Goal: Task Accomplishment & Management: Manage account settings

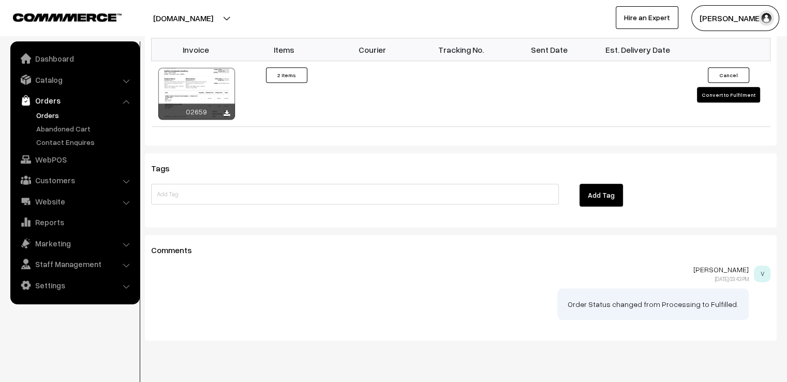
scroll to position [815, 0]
click at [730, 86] on button "Convert to Fulfilment" at bounding box center [728, 94] width 63 height 16
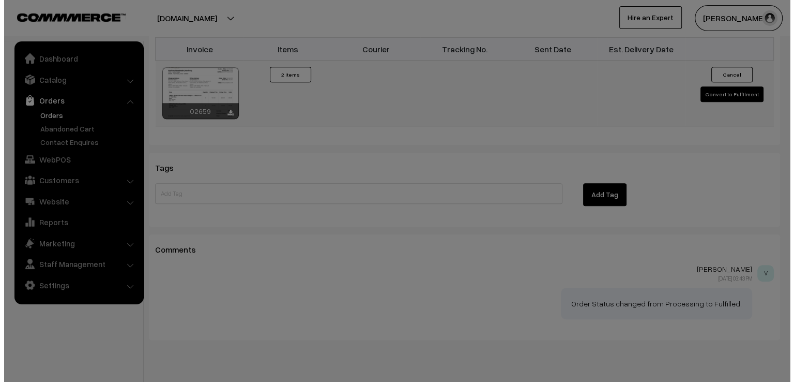
scroll to position [817, 0]
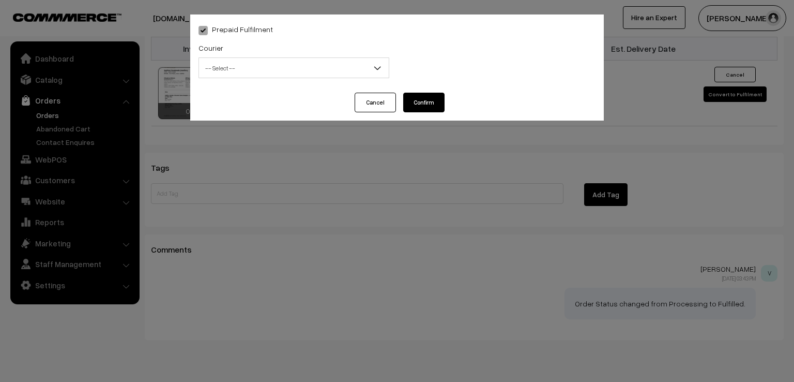
click at [256, 60] on span "-- Select --" at bounding box center [294, 68] width 190 height 18
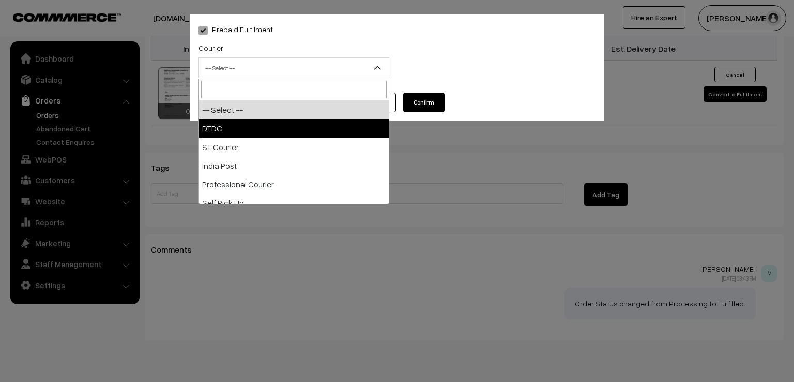
select select "1"
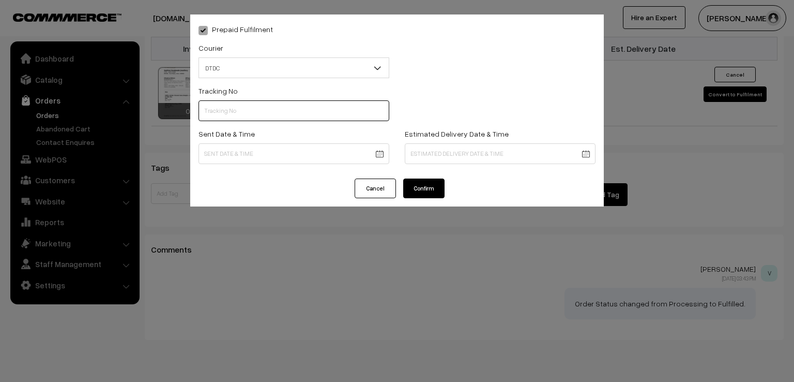
click at [258, 106] on input "text" at bounding box center [294, 110] width 191 height 21
type input "d"
type input "D1005078466"
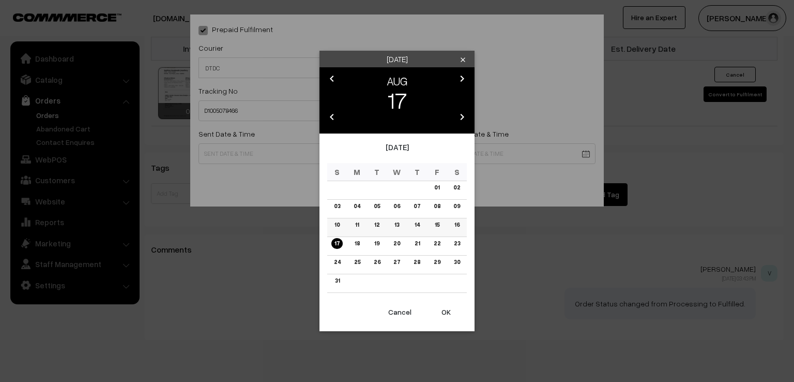
click at [457, 224] on link "16" at bounding box center [456, 224] width 11 height 11
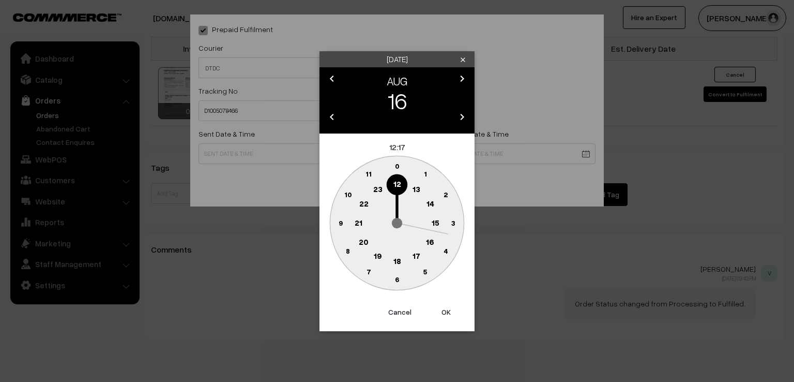
click at [341, 227] on circle at bounding box center [340, 222] width 21 height 21
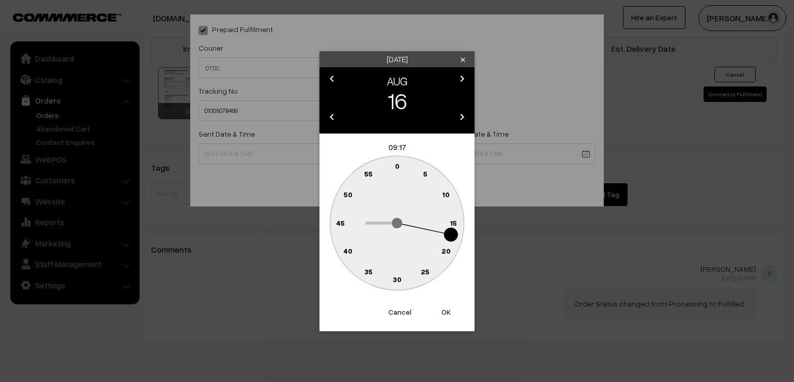
click at [397, 169] on text "0" at bounding box center [397, 165] width 5 height 9
type input "16-08-2025 09:00"
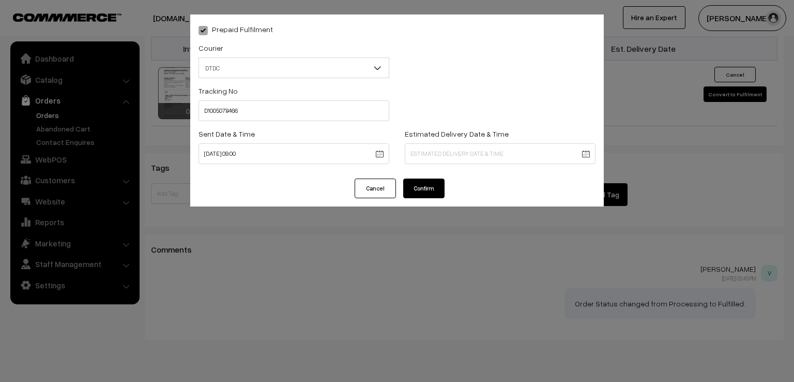
click at [419, 190] on button "Confirm" at bounding box center [423, 188] width 41 height 20
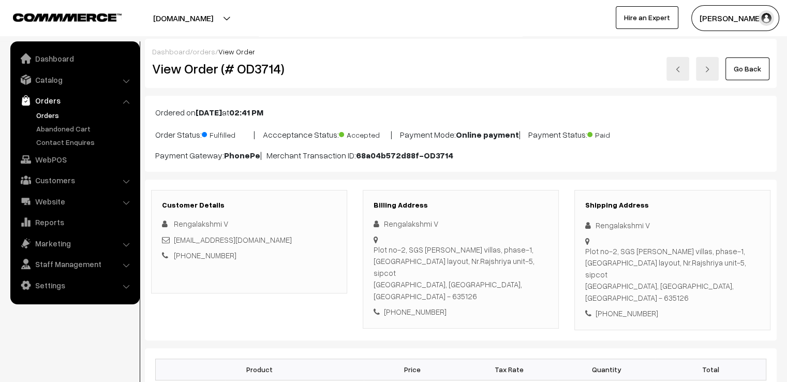
click at [736, 62] on link "Go Back" at bounding box center [747, 68] width 44 height 23
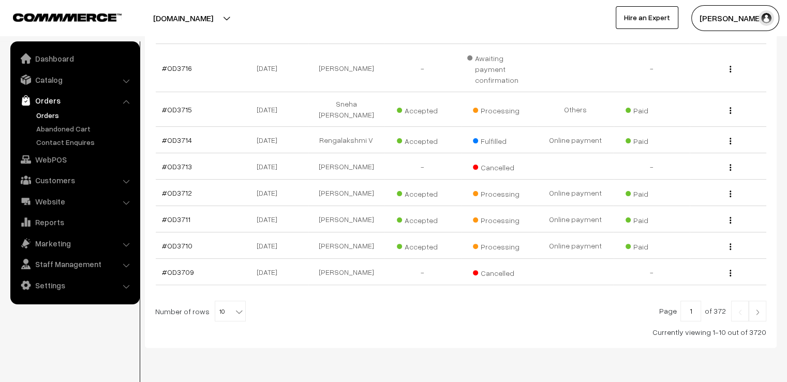
scroll to position [254, 0]
click at [234, 304] on b at bounding box center [239, 309] width 10 height 10
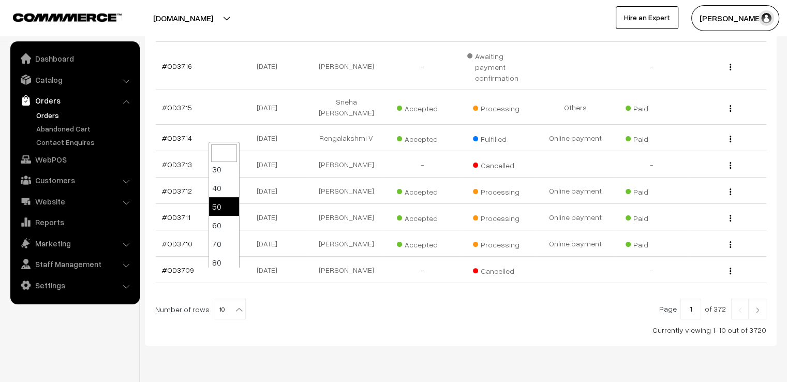
scroll to position [83, 0]
select select "100"
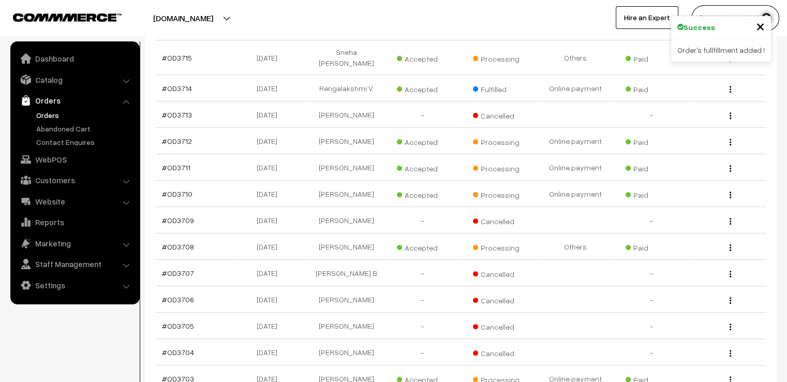
scroll to position [345, 0]
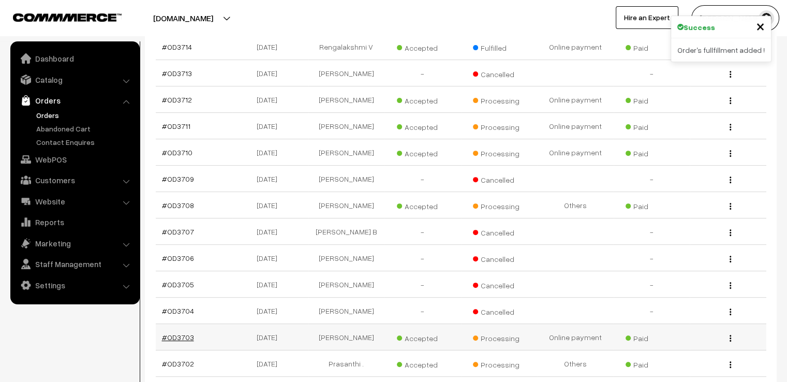
click at [170, 332] on link "#OD3703" at bounding box center [178, 336] width 32 height 9
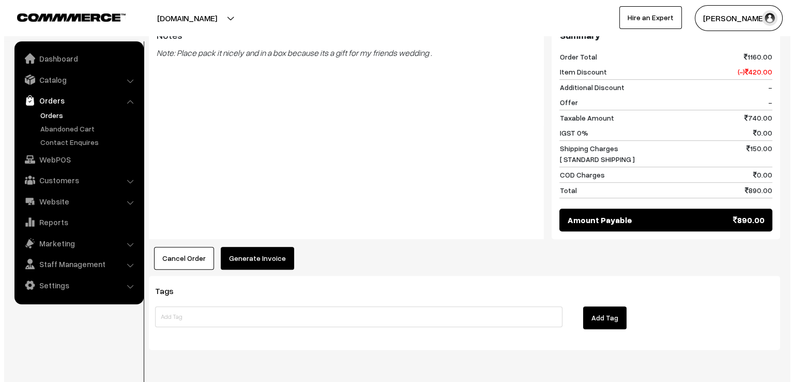
scroll to position [724, 0]
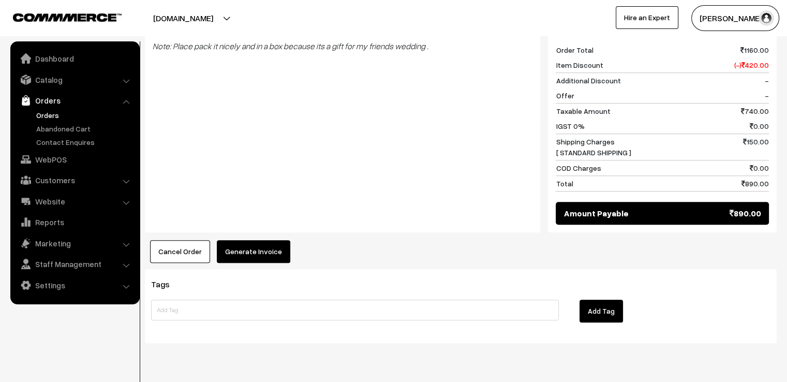
click at [264, 247] on button "Generate Invoice" at bounding box center [253, 251] width 73 height 23
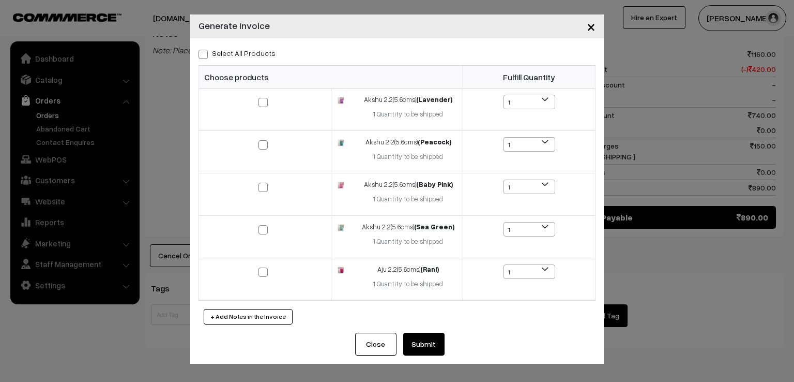
click at [206, 55] on span at bounding box center [203, 54] width 9 height 9
click at [205, 55] on input "Select All Products" at bounding box center [202, 52] width 7 height 7
checkbox input "true"
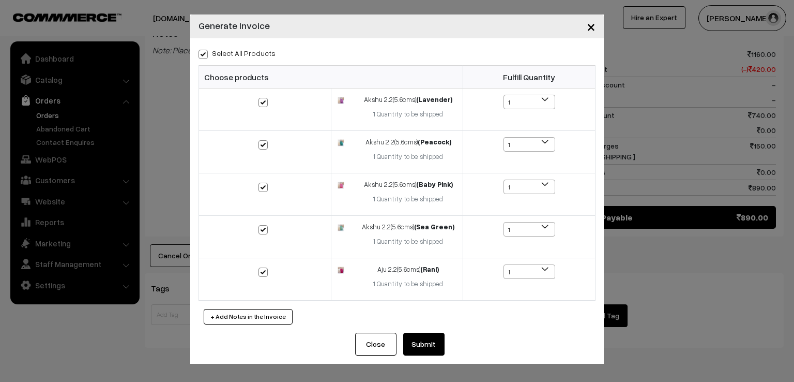
checkbox input "true"
click at [425, 352] on button "Submit" at bounding box center [423, 343] width 41 height 23
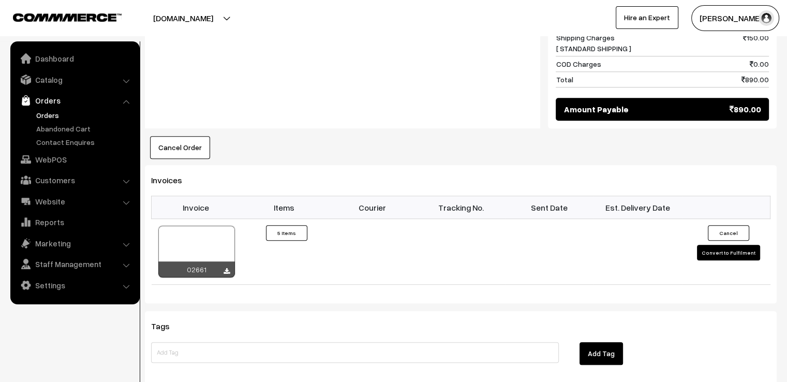
scroll to position [951, 0]
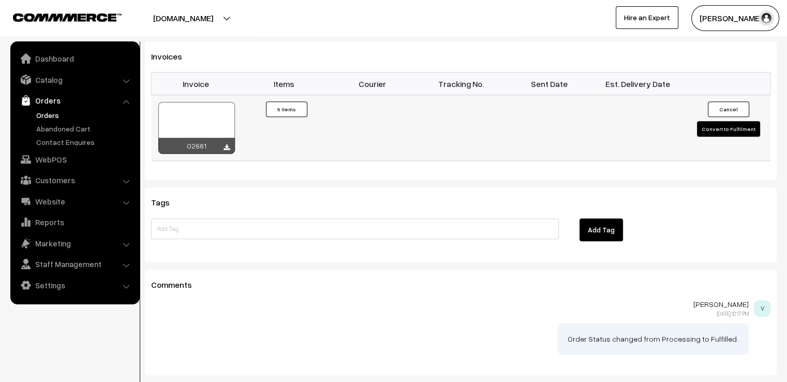
click at [721, 125] on button "Convert to Fulfilment" at bounding box center [728, 129] width 63 height 16
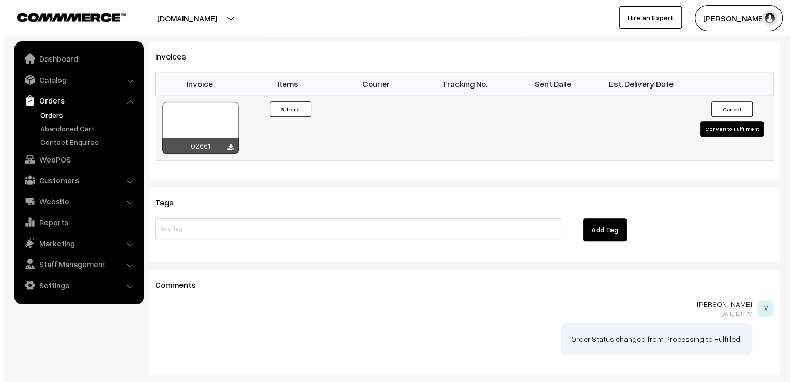
scroll to position [956, 0]
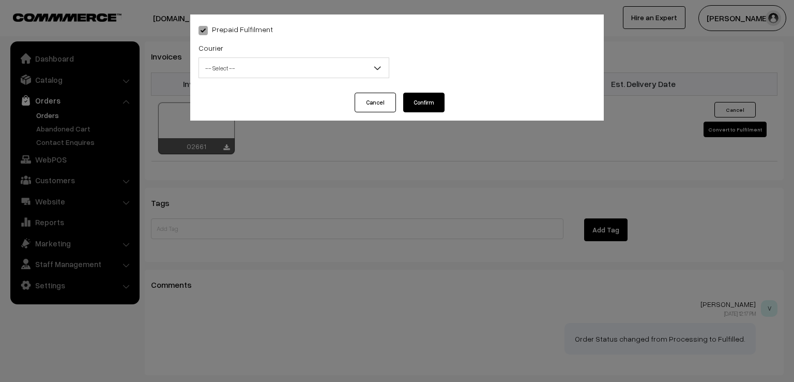
click at [256, 79] on div "Courier -- Select -- DTDC ST Courier India Post Professional Courier Self Pick …" at bounding box center [294, 62] width 206 height 43
click at [267, 69] on span "-- Select --" at bounding box center [294, 68] width 190 height 18
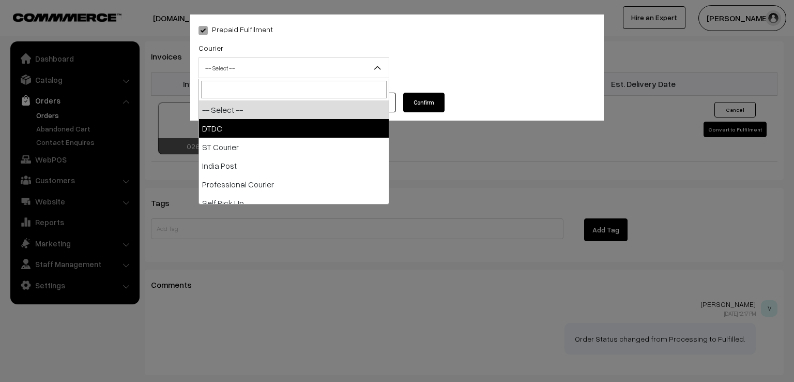
select select "1"
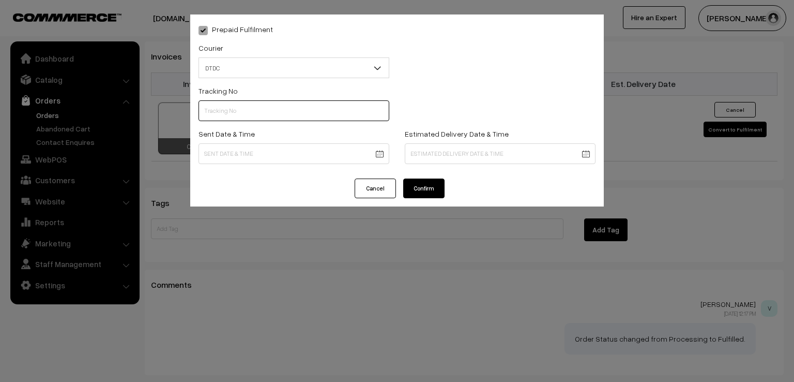
click at [232, 109] on input "text" at bounding box center [294, 110] width 191 height 21
type input "7X108234228"
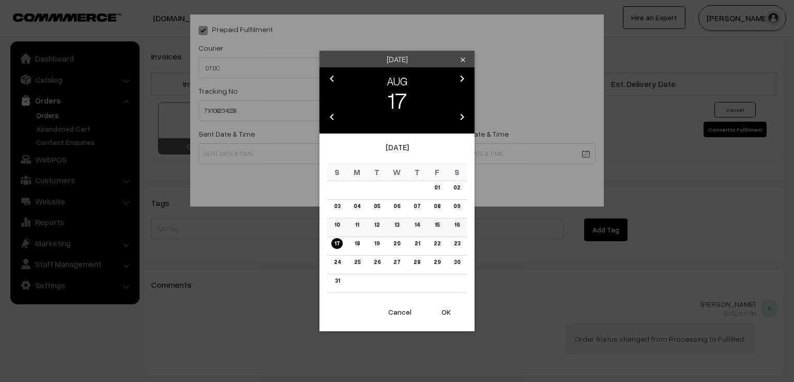
click at [458, 222] on link "16" at bounding box center [456, 224] width 11 height 11
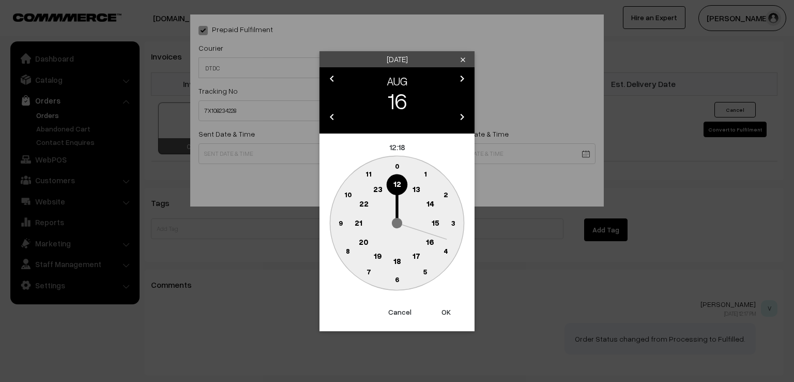
click at [339, 221] on text "9" at bounding box center [341, 222] width 4 height 9
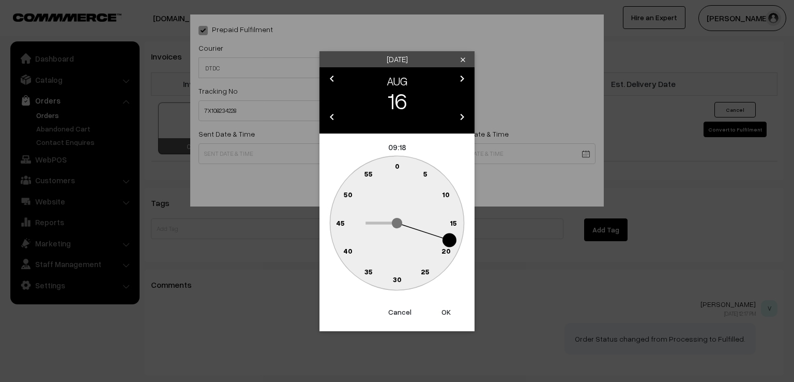
click at [397, 164] on text "0" at bounding box center [397, 165] width 5 height 9
type input "16-08-2025 09:00"
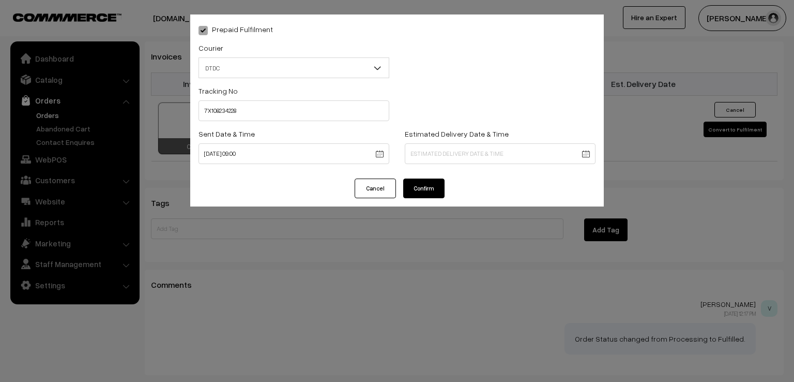
click at [417, 191] on button "Confirm" at bounding box center [423, 188] width 41 height 20
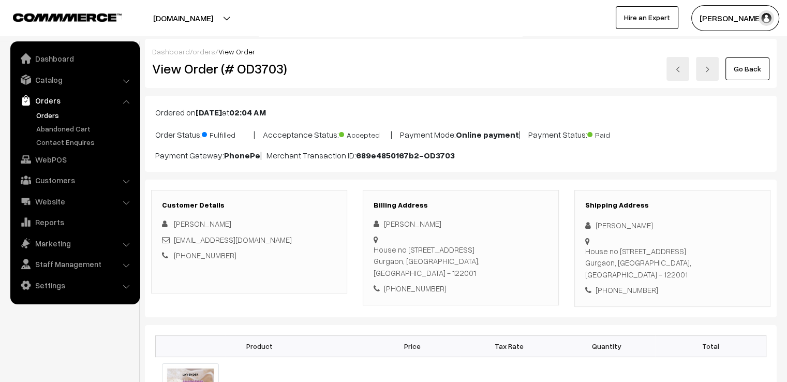
click at [758, 67] on link "Go Back" at bounding box center [747, 68] width 44 height 23
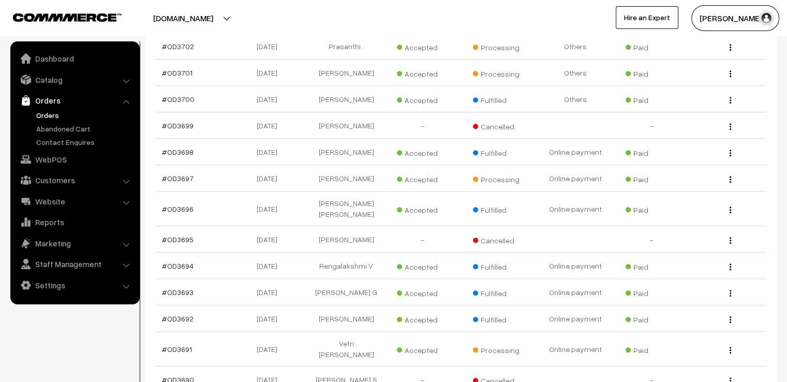
scroll to position [683, 0]
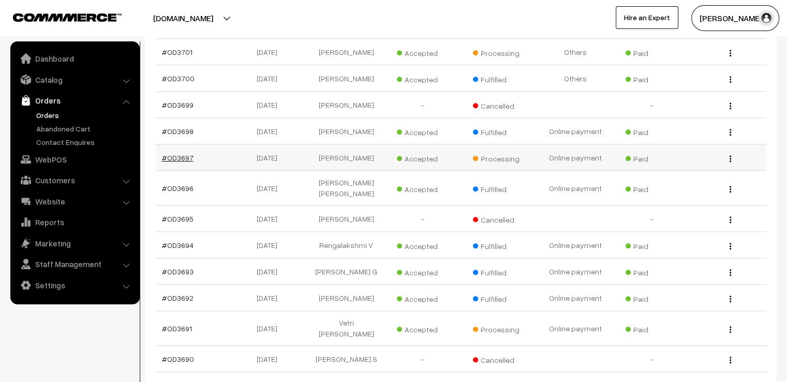
click at [186, 153] on link "#OD3697" at bounding box center [178, 157] width 32 height 9
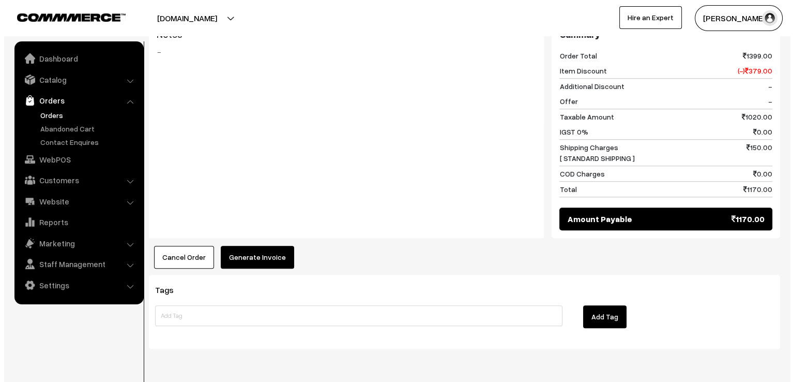
scroll to position [716, 0]
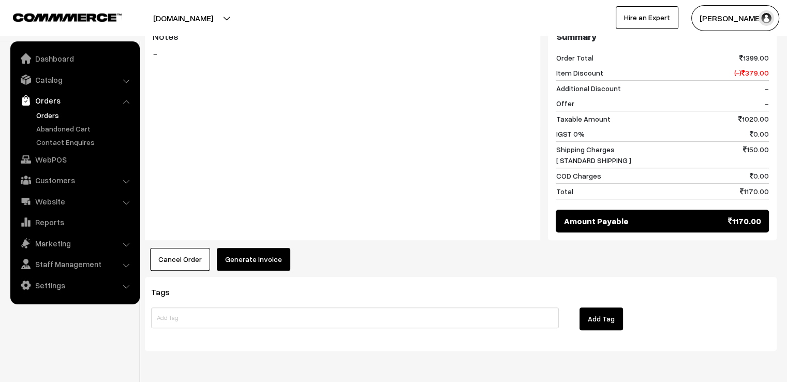
click at [254, 248] on button "Generate Invoice" at bounding box center [253, 259] width 73 height 23
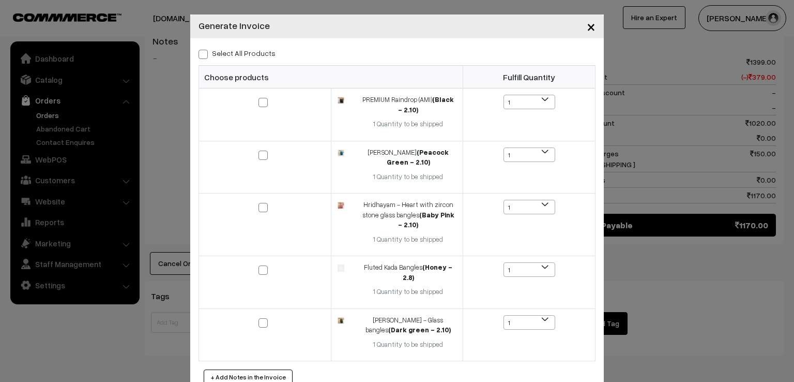
click at [202, 55] on span at bounding box center [203, 54] width 9 height 9
click at [202, 55] on input "Select All Products" at bounding box center [202, 52] width 7 height 7
checkbox input "true"
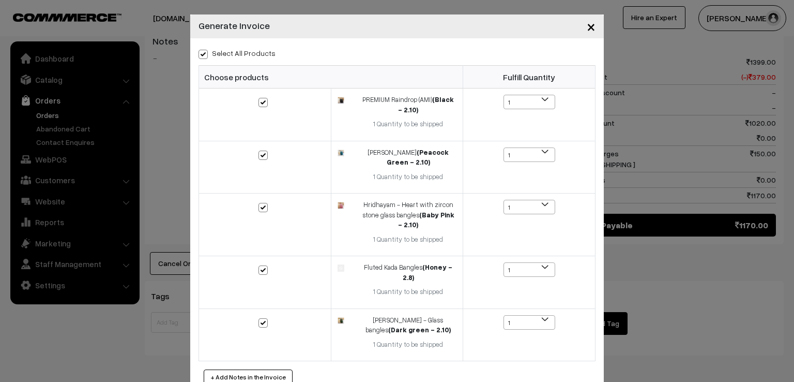
checkbox input "true"
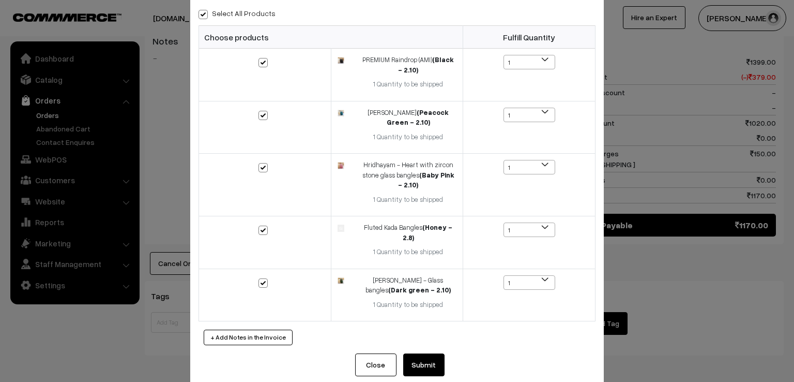
scroll to position [46, 0]
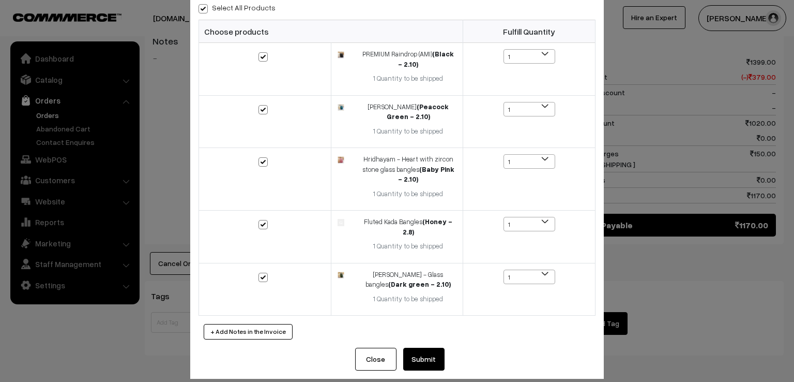
click at [431, 347] on button "Submit" at bounding box center [423, 358] width 41 height 23
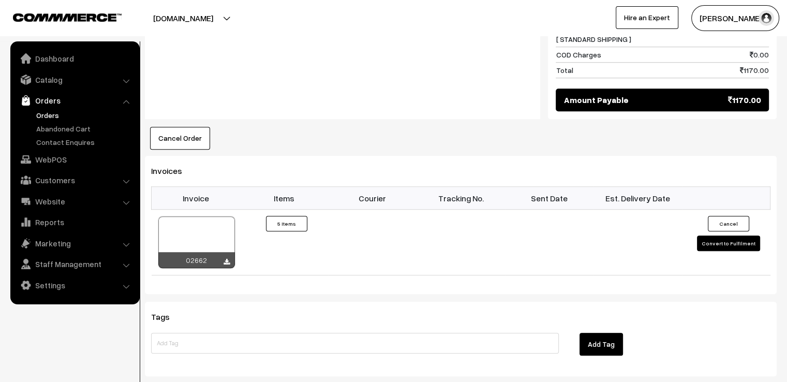
scroll to position [951, 0]
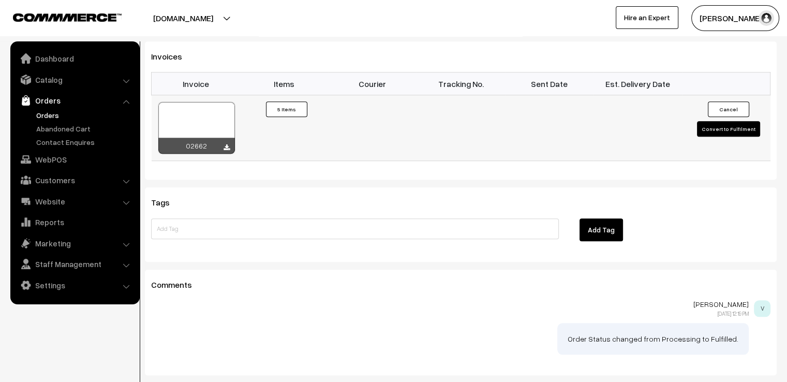
click at [724, 121] on button "Convert to Fulfilment" at bounding box center [728, 129] width 63 height 16
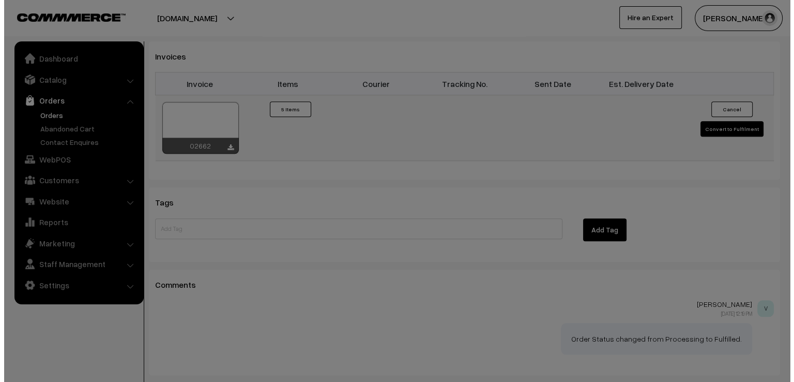
scroll to position [956, 0]
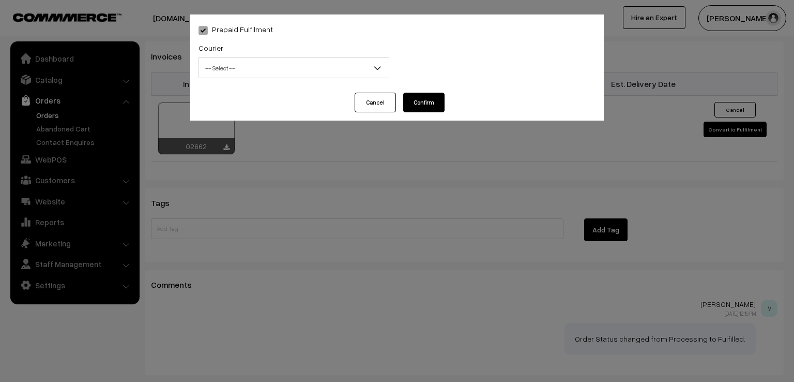
click at [267, 63] on span "-- Select --" at bounding box center [294, 68] width 190 height 18
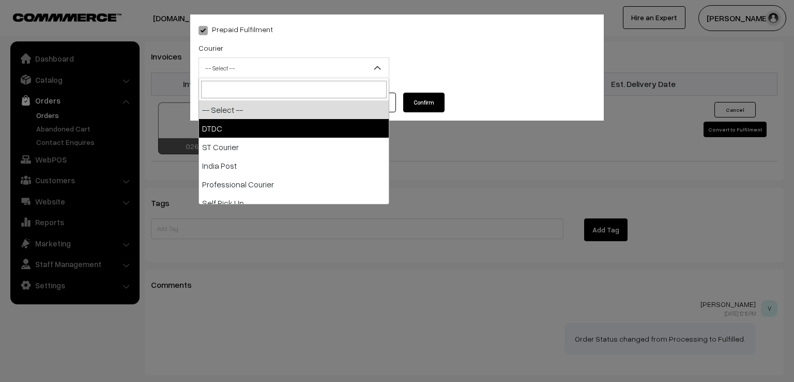
select select "1"
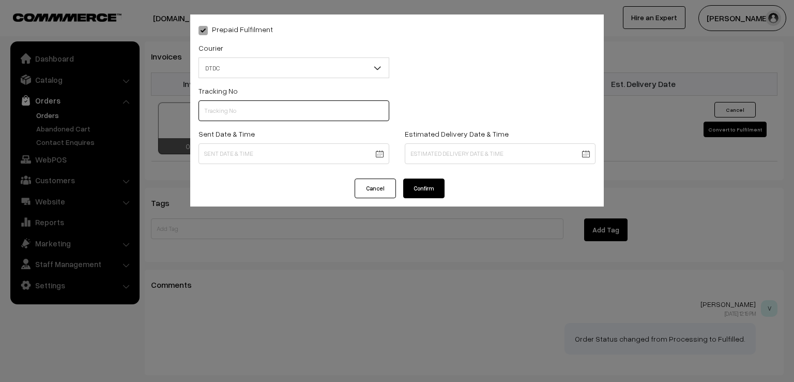
click at [240, 112] on input "text" at bounding box center [294, 110] width 191 height 21
type input "7X108234230"
drag, startPoint x: 253, startPoint y: 166, endPoint x: 268, endPoint y: 158, distance: 16.9
click at [268, 158] on div "Sent Date & Time" at bounding box center [294, 148] width 206 height 43
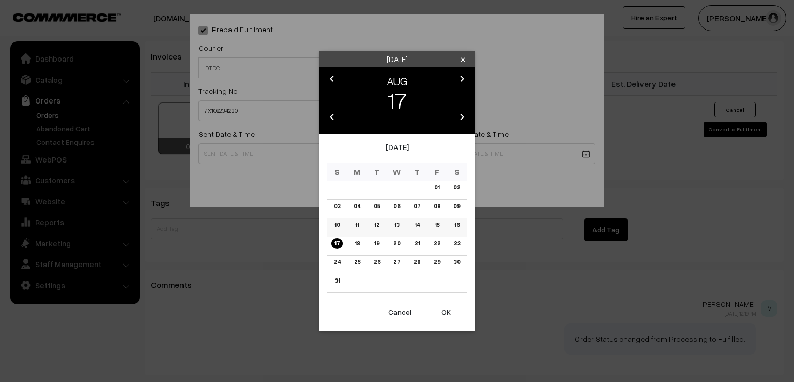
click at [457, 228] on link "16" at bounding box center [456, 224] width 11 height 11
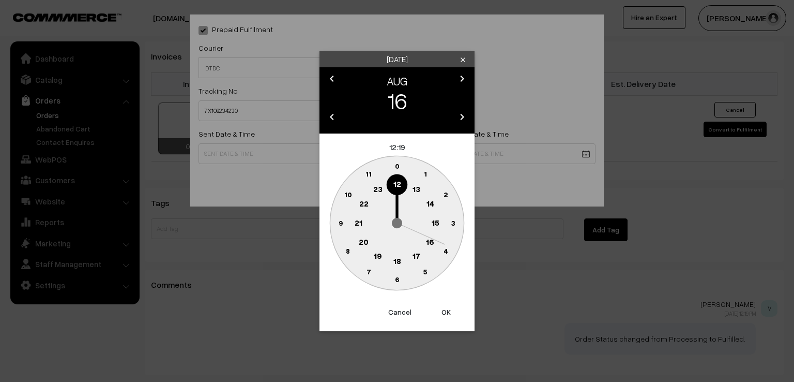
click at [343, 224] on circle at bounding box center [340, 222] width 21 height 21
click at [398, 165] on text "0" at bounding box center [397, 165] width 5 height 9
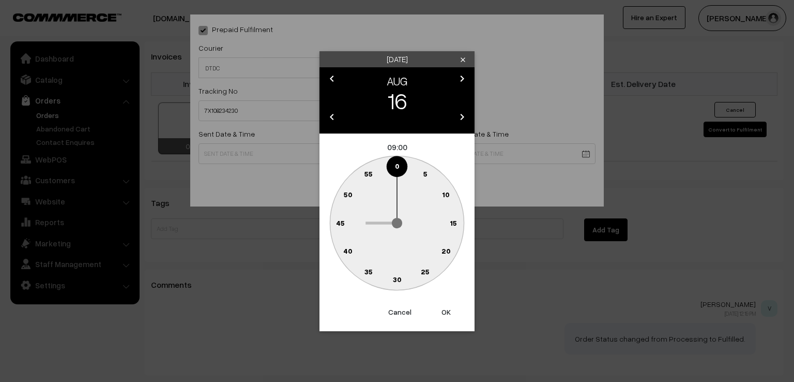
type input "16-08-2025 09:00"
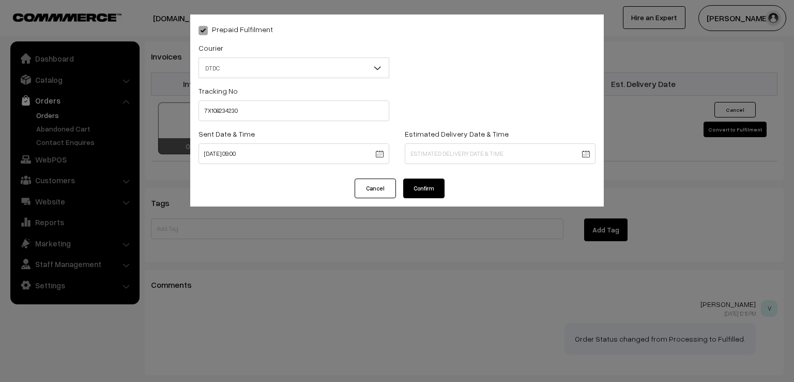
click at [425, 189] on button "Confirm" at bounding box center [423, 188] width 41 height 20
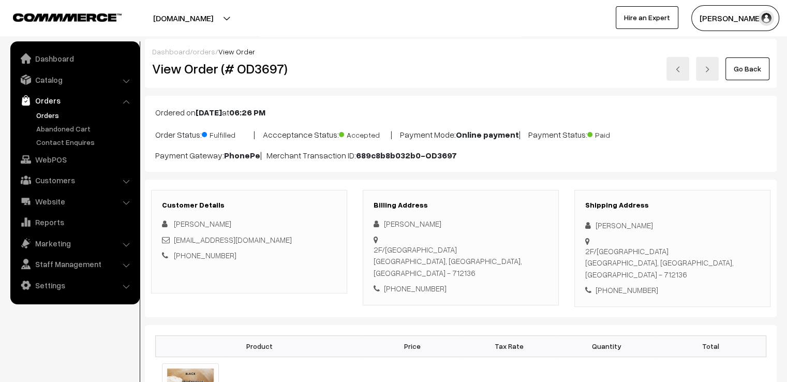
click at [743, 62] on link "Go Back" at bounding box center [747, 68] width 44 height 23
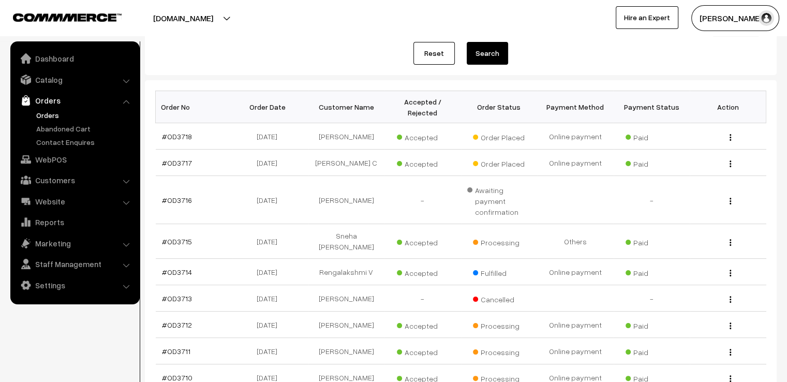
scroll to position [124, 0]
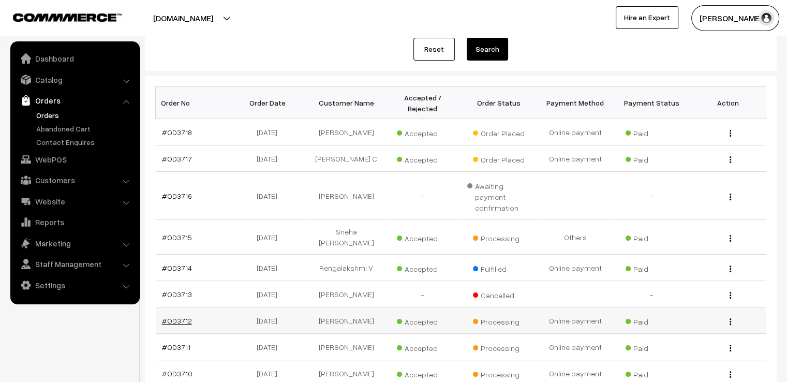
click at [167, 316] on link "#OD3712" at bounding box center [177, 320] width 30 height 9
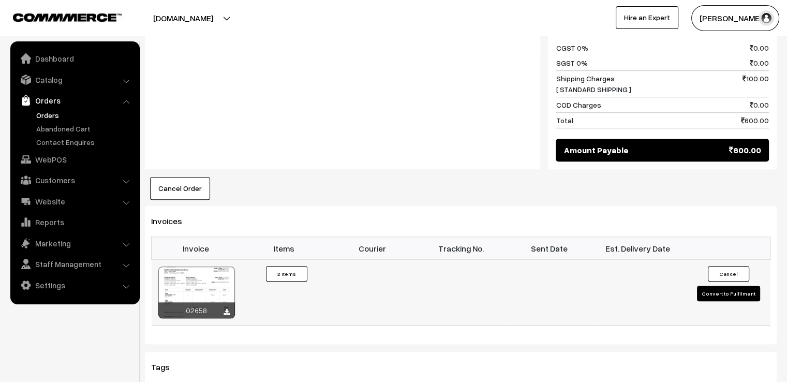
scroll to position [579, 0]
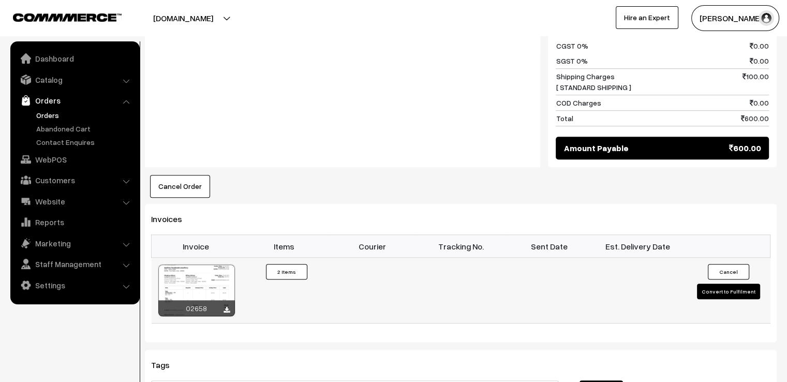
click at [704, 283] on button "Convert to Fulfilment" at bounding box center [728, 291] width 63 height 16
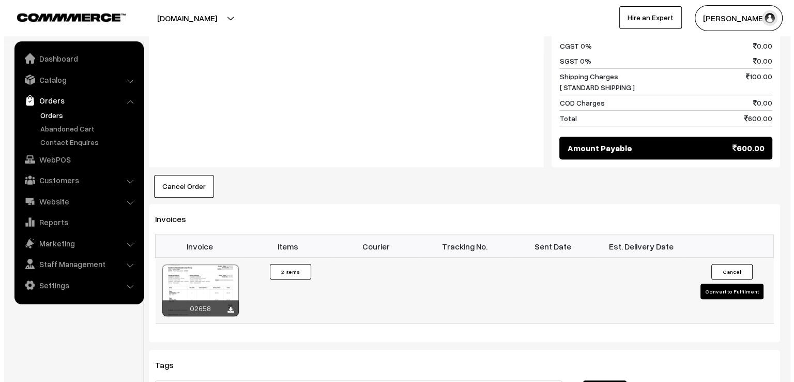
scroll to position [581, 0]
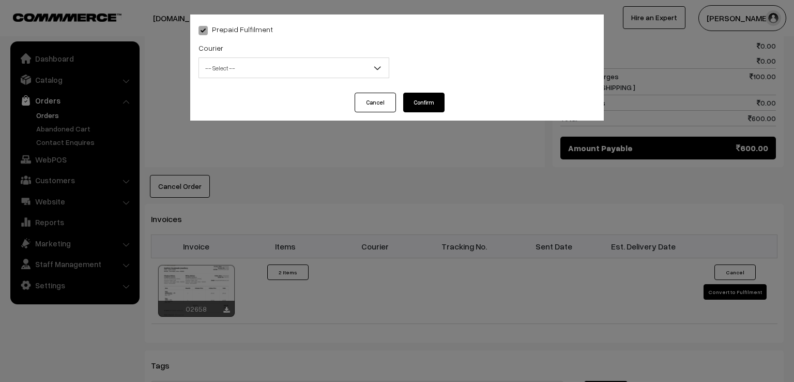
click at [259, 48] on div "Courier -- Select -- DTDC ST Courier India Post Professional Courier Self Pick …" at bounding box center [294, 59] width 191 height 37
click at [261, 61] on span "-- Select --" at bounding box center [294, 68] width 190 height 18
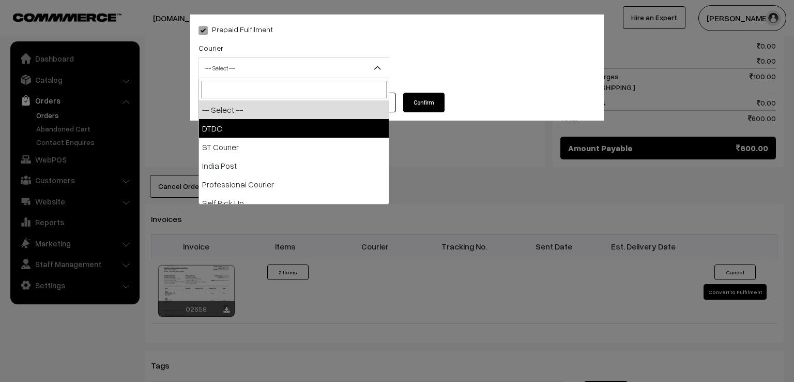
select select "1"
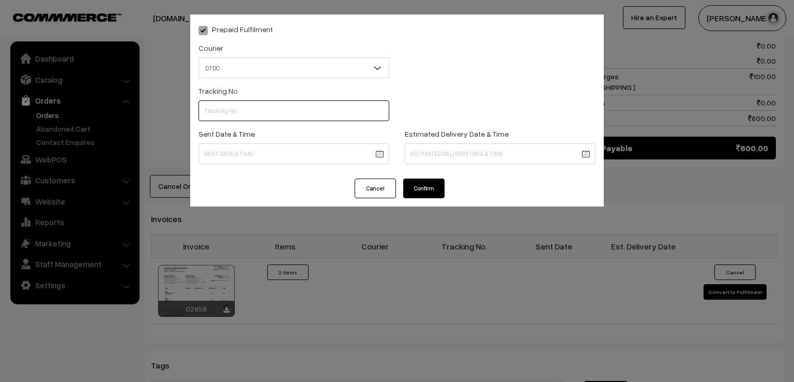
click at [255, 115] on input "text" at bounding box center [294, 110] width 191 height 21
type input "D1005078461"
click at [270, 153] on body "Thank you for showing interest. Our team will call you shortly. Close varnambya…" at bounding box center [397, 11] width 794 height 1185
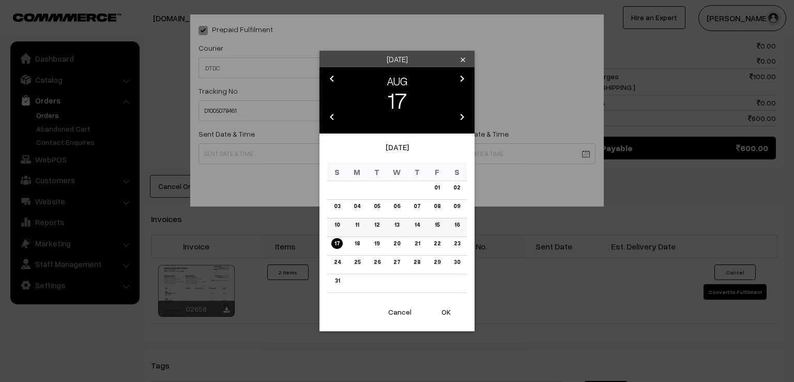
click at [457, 220] on link "16" at bounding box center [456, 224] width 11 height 11
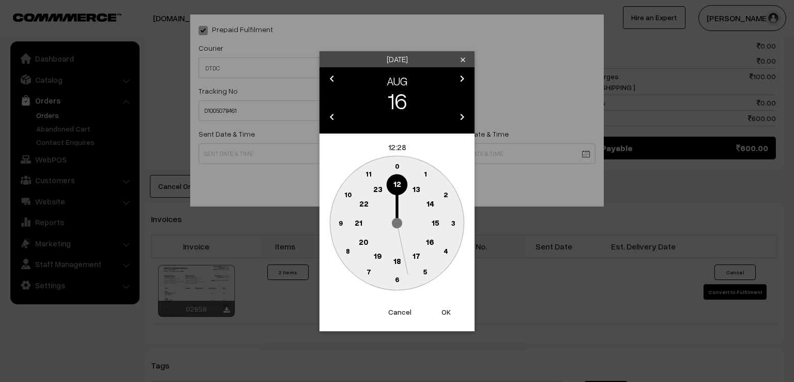
click at [341, 221] on text "9" at bounding box center [341, 222] width 4 height 9
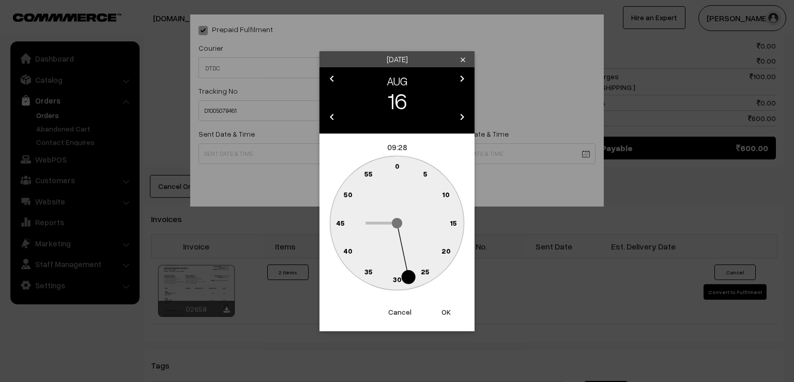
click at [397, 167] on text "0" at bounding box center [397, 165] width 5 height 9
type input "16-08-2025 09:00"
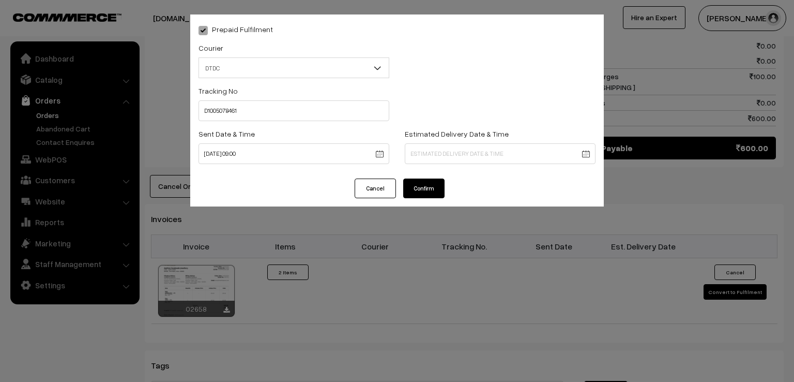
click at [414, 180] on button "Confirm" at bounding box center [423, 188] width 41 height 20
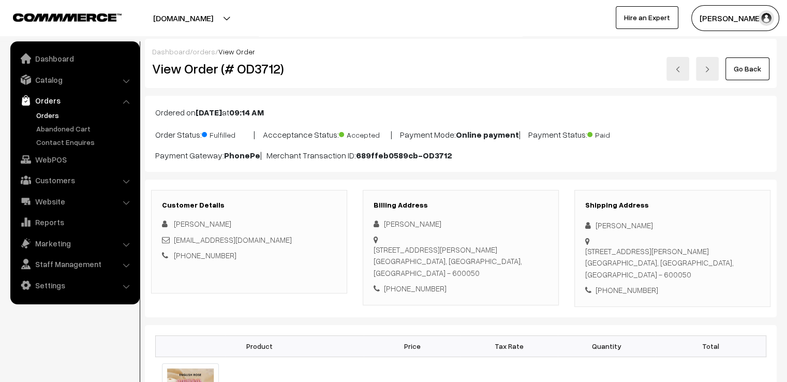
click at [743, 71] on link "Go Back" at bounding box center [747, 68] width 44 height 23
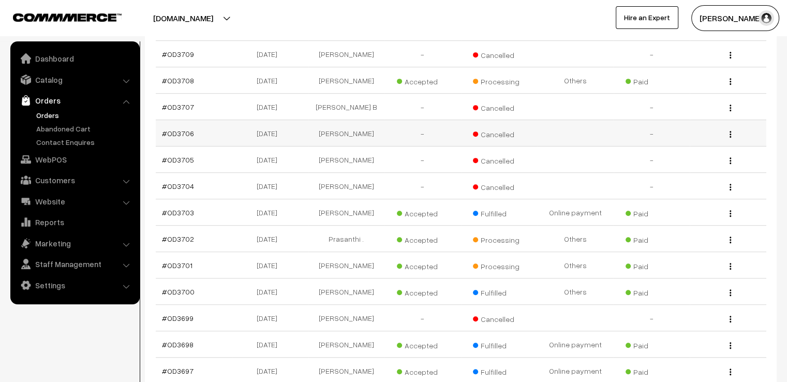
scroll to position [455, 0]
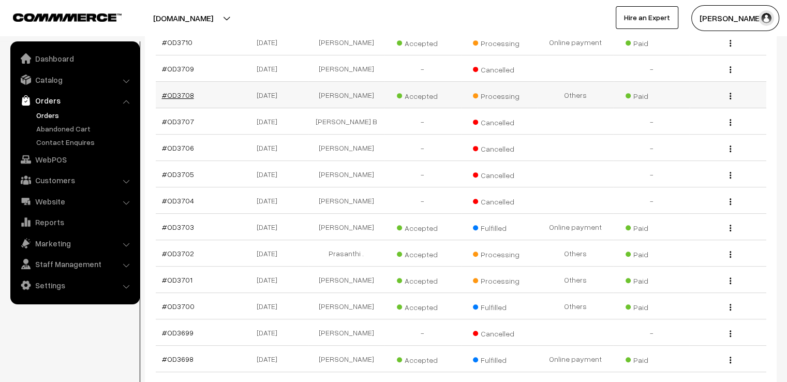
click at [178, 90] on link "#OD3708" at bounding box center [178, 94] width 32 height 9
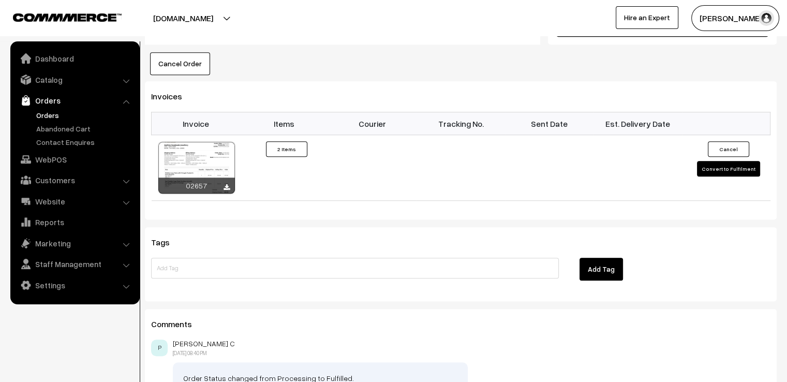
scroll to position [765, 0]
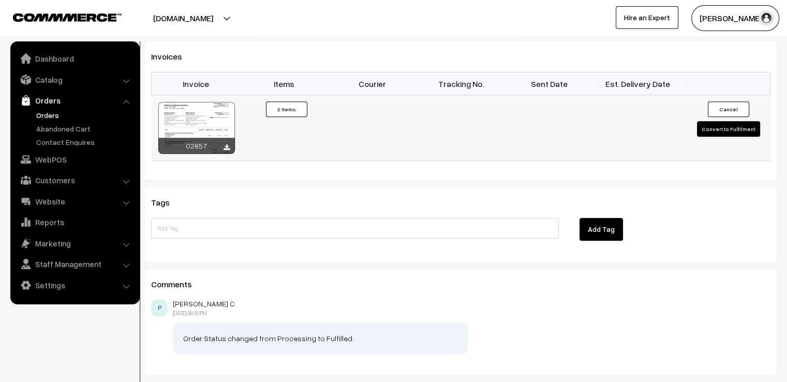
click at [722, 137] on button "Convert to Fulfilment" at bounding box center [728, 129] width 63 height 16
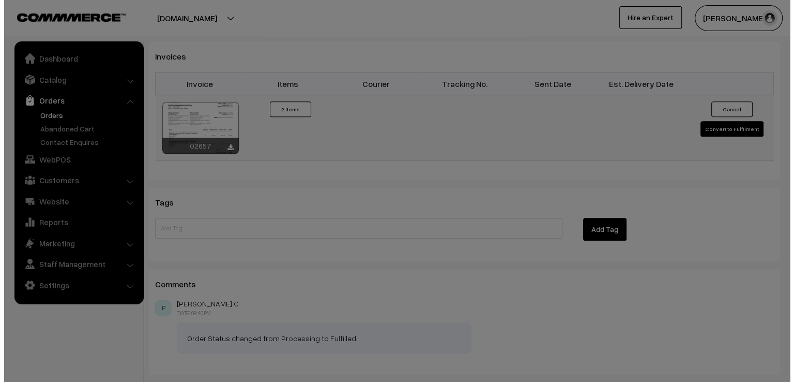
scroll to position [767, 0]
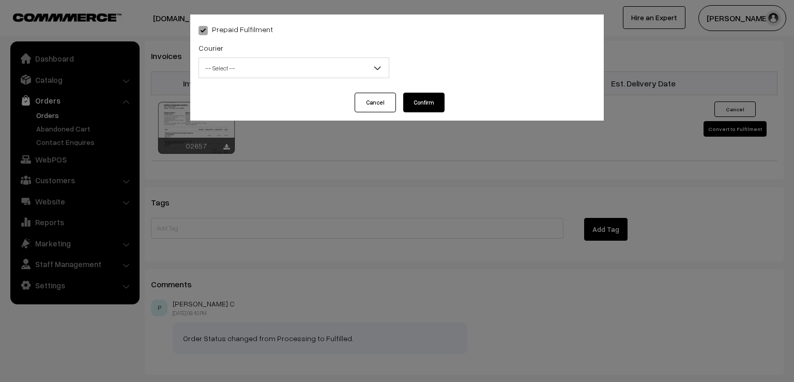
click at [287, 63] on span "-- Select --" at bounding box center [294, 68] width 190 height 18
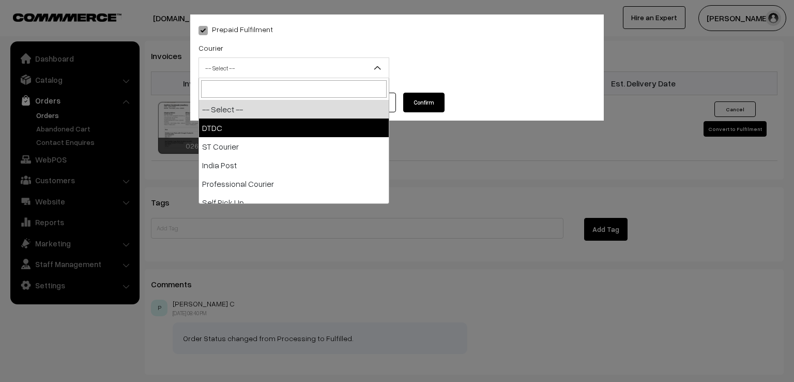
select select "1"
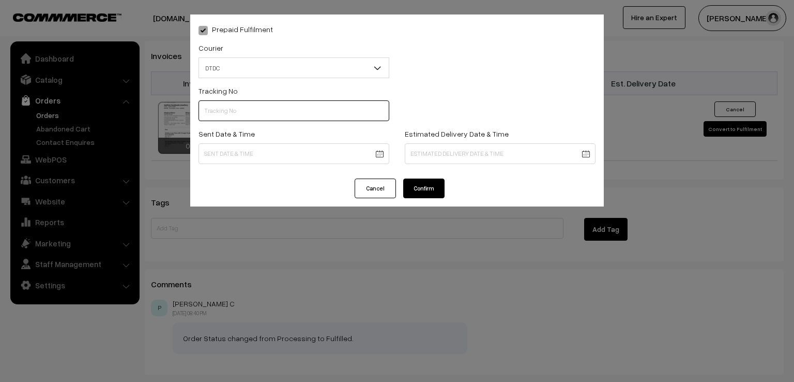
click at [234, 114] on input "text" at bounding box center [294, 110] width 191 height 21
type input "D1005078459"
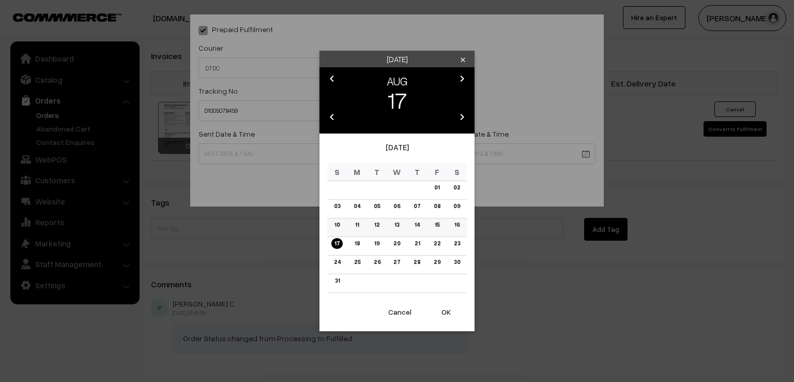
click at [459, 225] on link "16" at bounding box center [456, 224] width 11 height 11
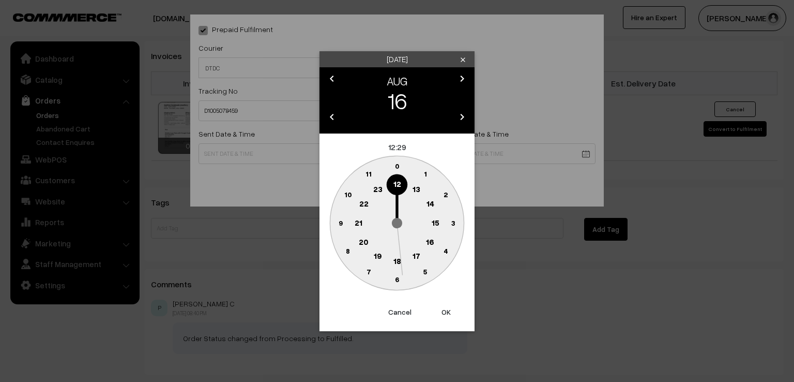
click at [337, 226] on circle at bounding box center [340, 222] width 21 height 21
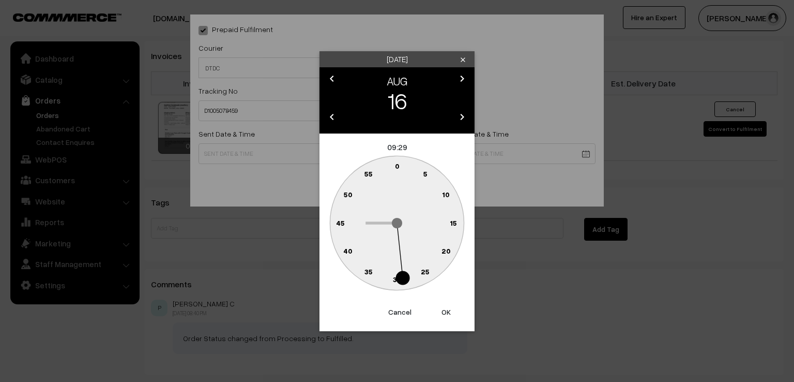
click at [395, 164] on text "0" at bounding box center [397, 165] width 5 height 9
type input "16-08-2025 09:00"
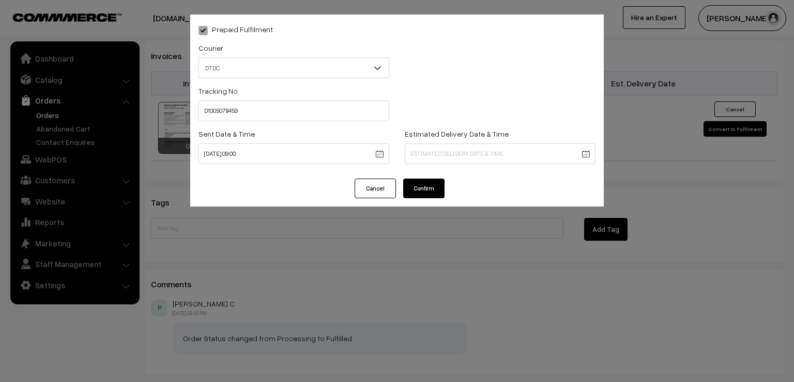
click at [417, 180] on button "Confirm" at bounding box center [423, 188] width 41 height 20
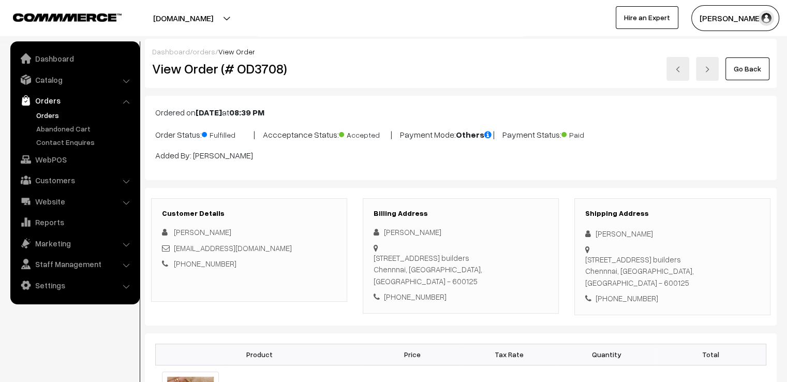
click at [737, 58] on link "Go Back" at bounding box center [747, 68] width 44 height 23
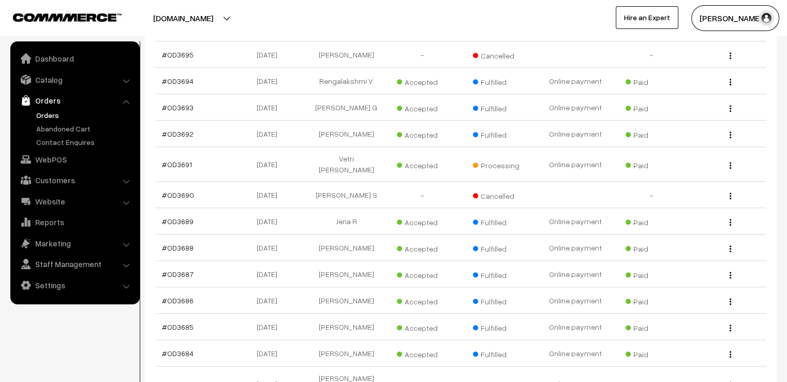
scroll to position [848, 0]
click at [180, 294] on link "#OD3686" at bounding box center [178, 298] width 32 height 9
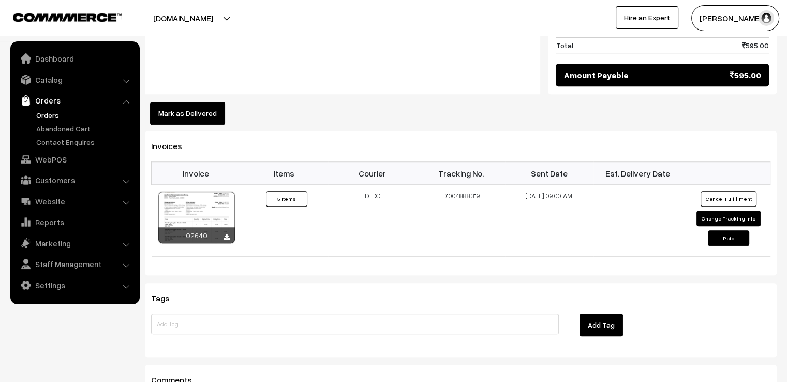
scroll to position [765, 0]
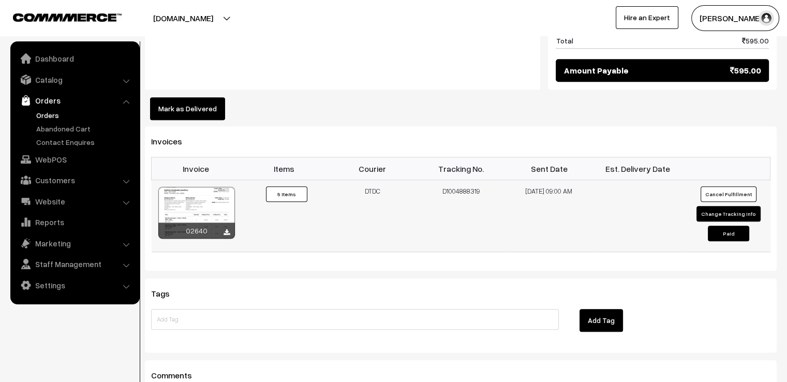
click at [716, 206] on button "Change Tracking Info" at bounding box center [728, 214] width 64 height 16
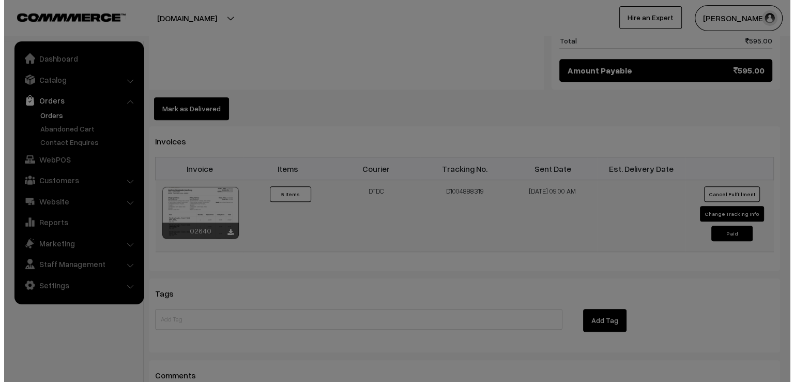
scroll to position [767, 0]
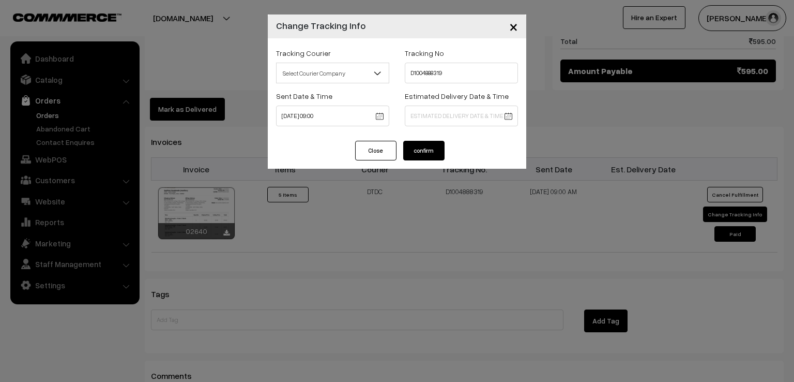
click at [248, 303] on div "× Change Tracking Info Tracking Courier Select Courier Company DTDC ST Courier …" at bounding box center [397, 191] width 794 height 382
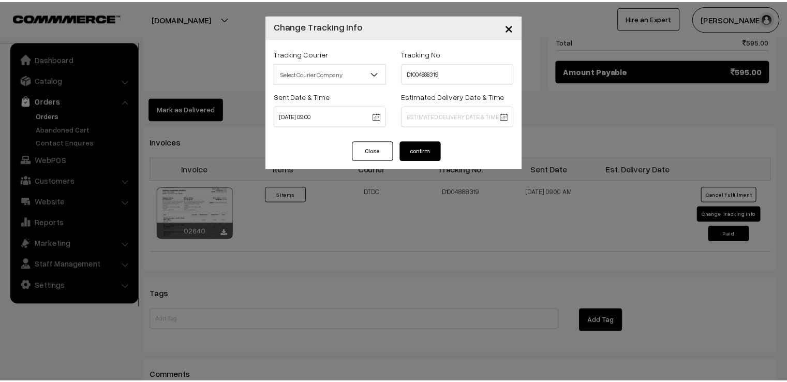
scroll to position [765, 0]
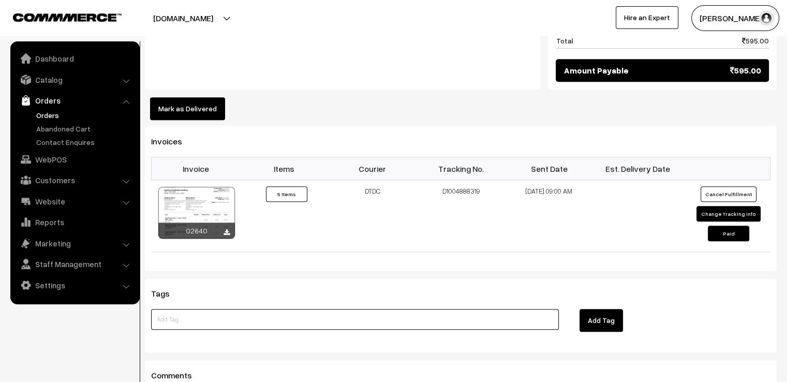
click at [242, 309] on input at bounding box center [354, 319] width 407 height 21
click at [706, 206] on button "Change Tracking Info" at bounding box center [728, 214] width 64 height 16
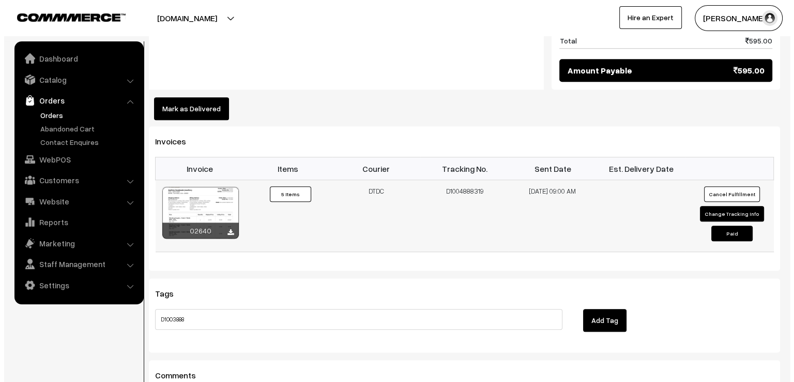
scroll to position [767, 0]
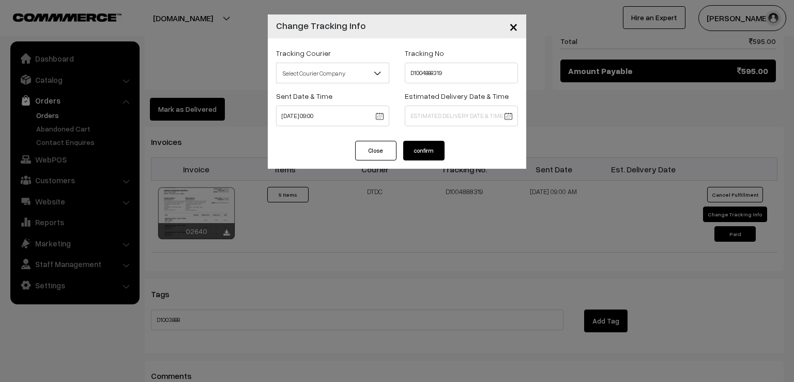
drag, startPoint x: 218, startPoint y: 311, endPoint x: 225, endPoint y: 306, distance: 8.6
click at [225, 306] on div "× Change Tracking Info Tracking Courier Select Courier Company DTDC ST Courier …" at bounding box center [397, 191] width 794 height 382
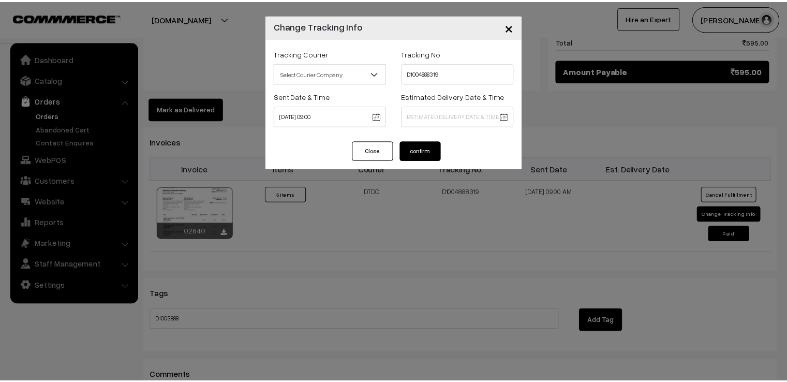
scroll to position [765, 0]
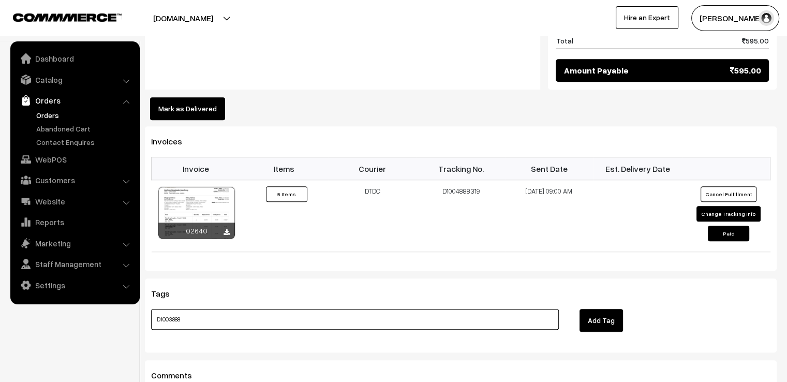
click at [225, 309] on input "D1003888" at bounding box center [354, 319] width 407 height 21
click at [714, 206] on button "Change Tracking Info" at bounding box center [728, 214] width 64 height 16
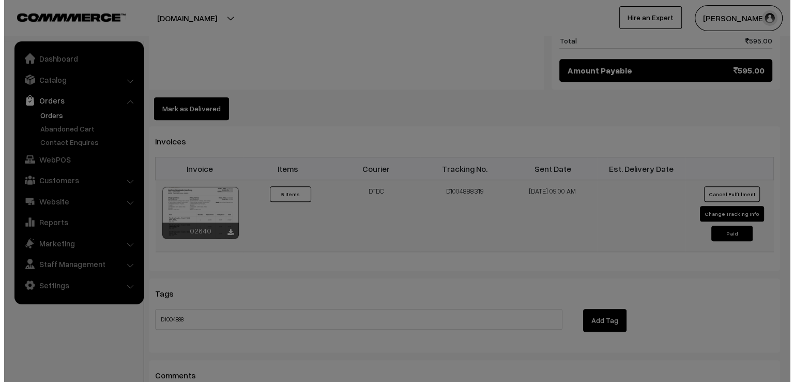
scroll to position [767, 0]
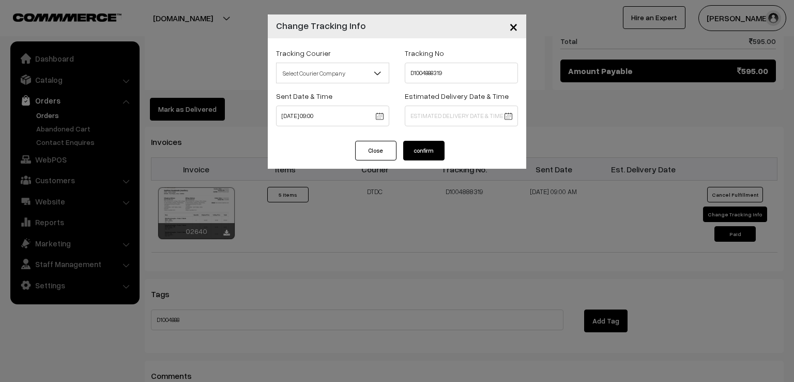
click at [222, 304] on div "× Change Tracking Info Tracking Courier Select Courier Company DTDC ST Courier …" at bounding box center [397, 191] width 794 height 382
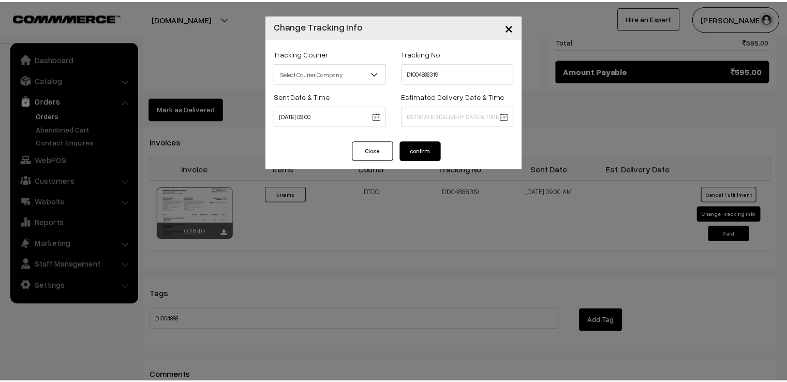
scroll to position [765, 0]
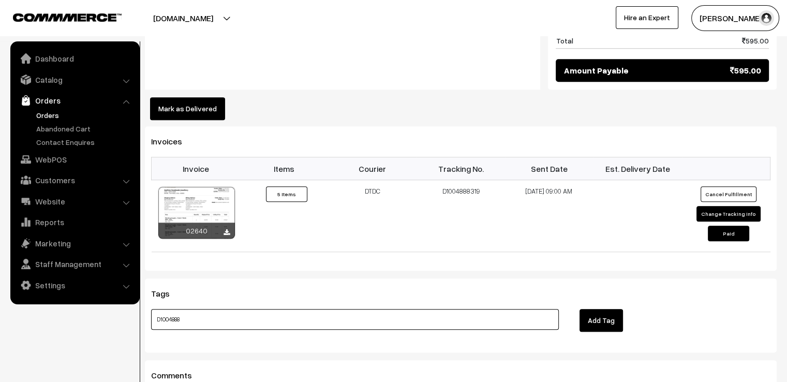
click at [222, 309] on input "D1004888" at bounding box center [354, 319] width 407 height 21
type input "D1004888319"
click at [598, 309] on button "Add Tag" at bounding box center [600, 320] width 43 height 23
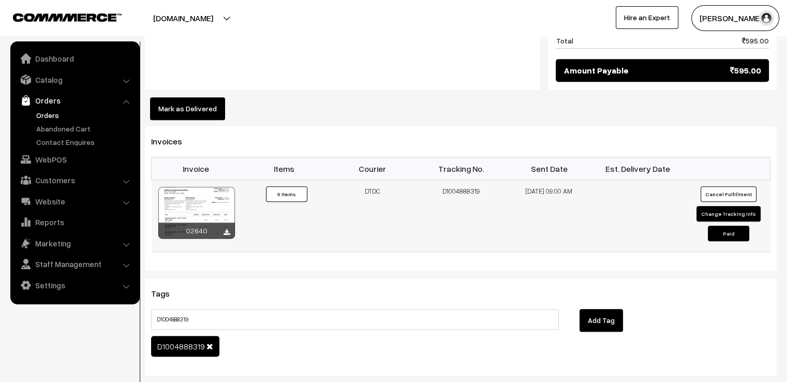
click at [724, 206] on button "Change Tracking Info" at bounding box center [728, 214] width 64 height 16
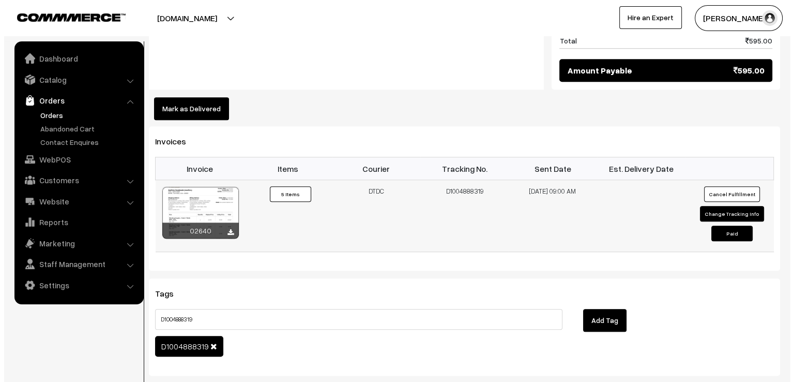
scroll to position [767, 0]
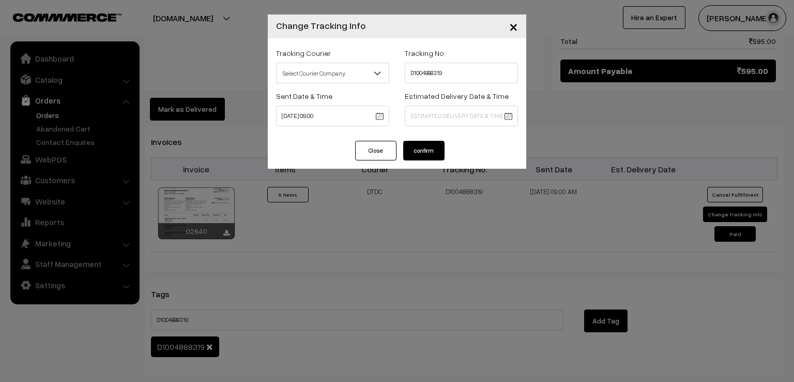
click at [356, 62] on div "Tracking Courier Select Courier Company DTDC ST Courier India Post Professional…" at bounding box center [332, 65] width 113 height 37
click at [354, 72] on span "Select Courier Company" at bounding box center [333, 73] width 112 height 18
click at [450, 68] on input "D1004888319" at bounding box center [461, 73] width 113 height 21
type input "D1005078366"
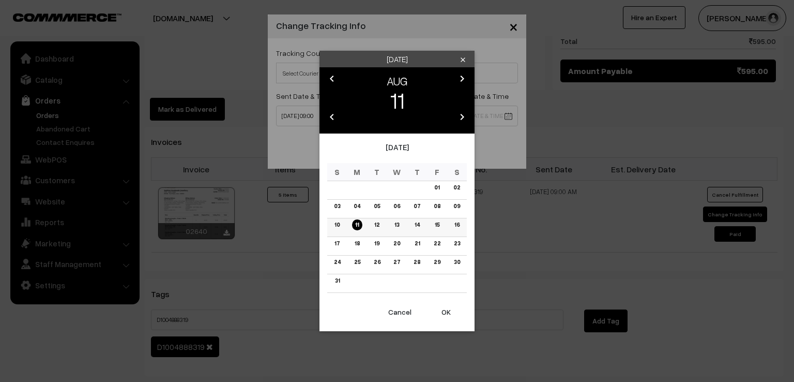
click at [459, 225] on link "16" at bounding box center [456, 224] width 11 height 11
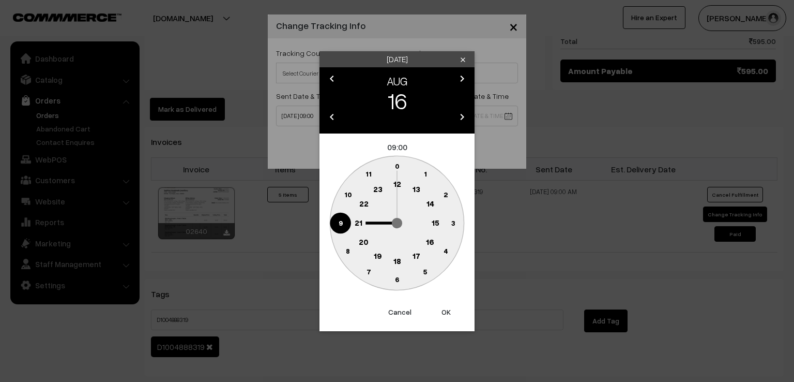
click at [338, 224] on circle at bounding box center [340, 222] width 21 height 21
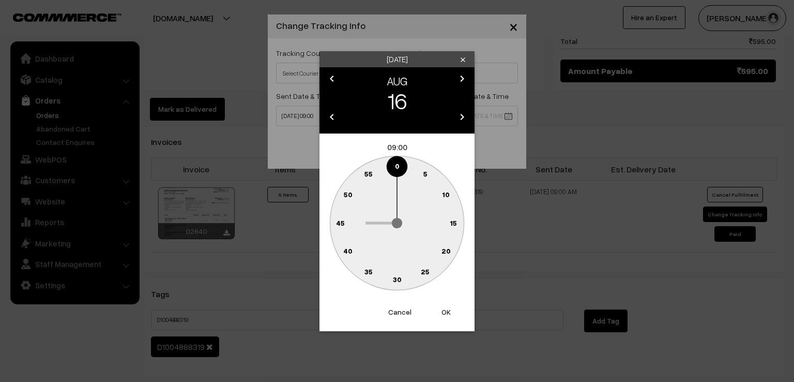
click at [397, 165] on text "0" at bounding box center [397, 165] width 5 height 9
type input "16-08-2025 09:00"
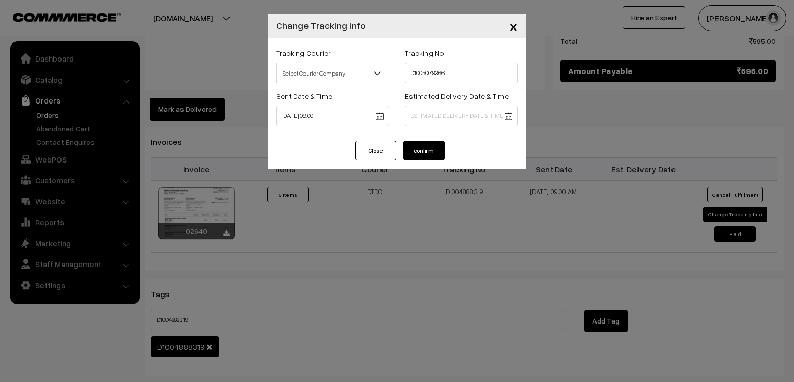
click at [428, 143] on button "confirm" at bounding box center [423, 151] width 41 height 20
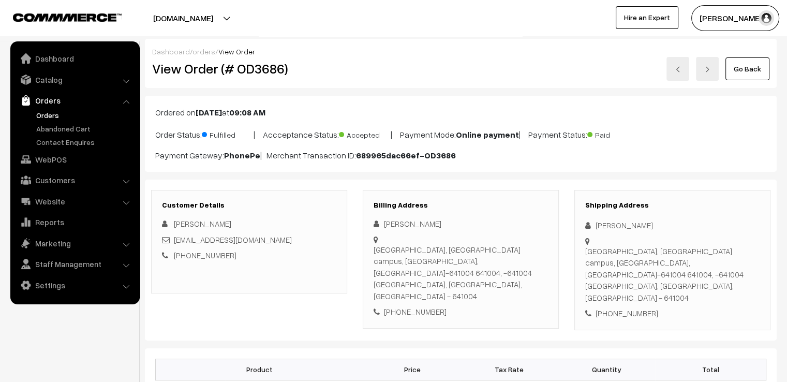
click at [753, 67] on link "Go Back" at bounding box center [747, 68] width 44 height 23
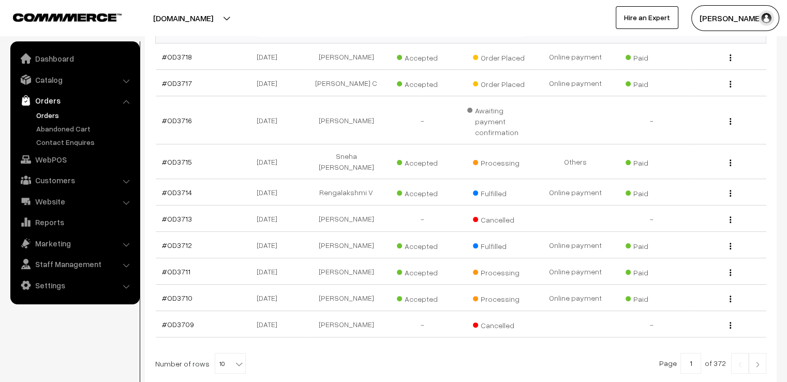
scroll to position [207, 0]
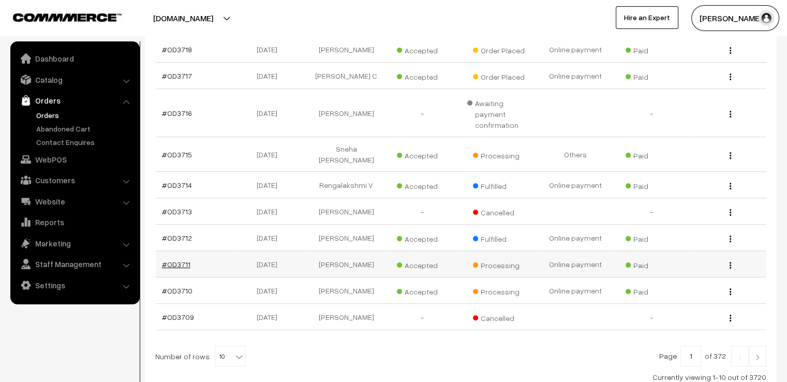
click at [169, 260] on link "#OD3711" at bounding box center [176, 264] width 28 height 9
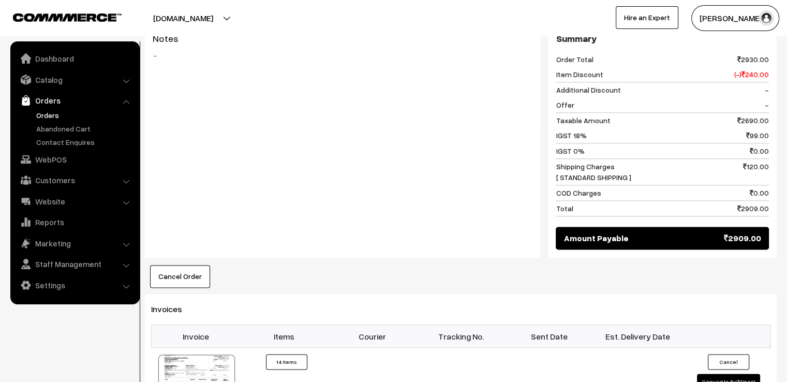
scroll to position [1407, 0]
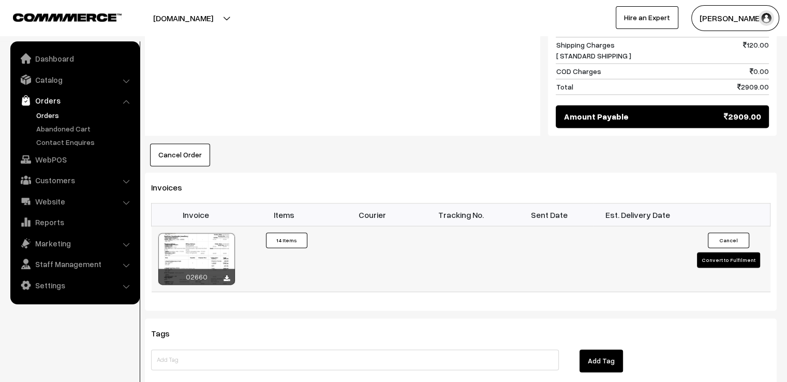
click at [703, 252] on button "Convert to Fulfilment" at bounding box center [728, 260] width 63 height 16
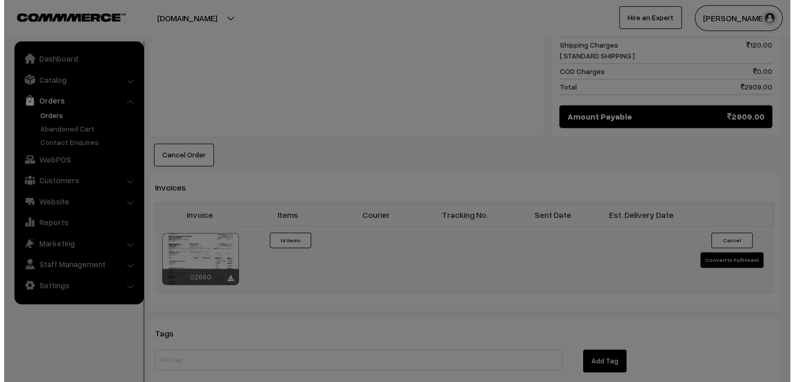
scroll to position [1418, 0]
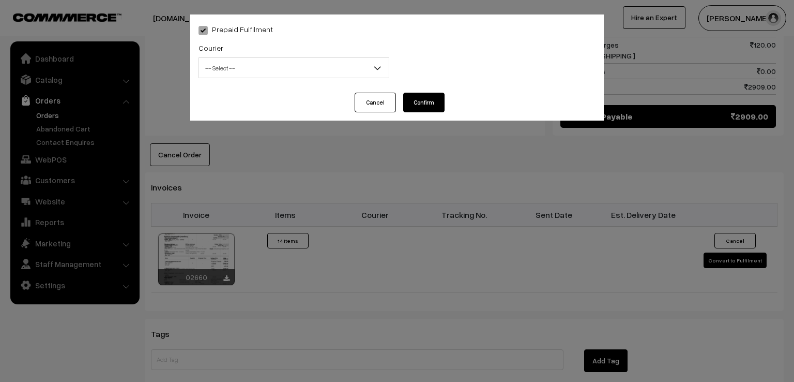
click at [346, 63] on span "-- Select --" at bounding box center [294, 68] width 190 height 18
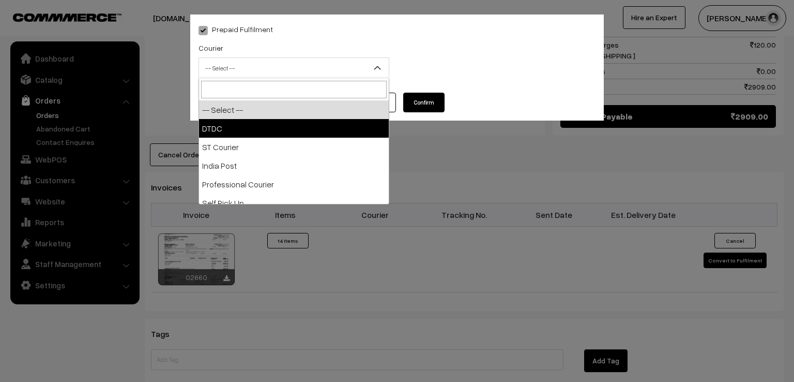
select select "1"
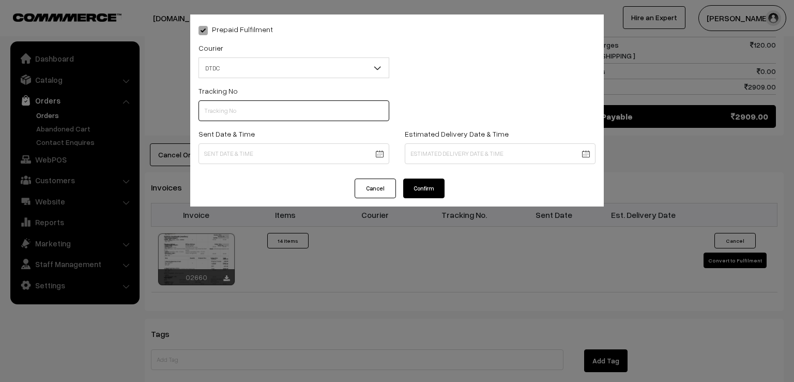
click at [283, 112] on input "text" at bounding box center [294, 110] width 191 height 21
type input "D2002854523"
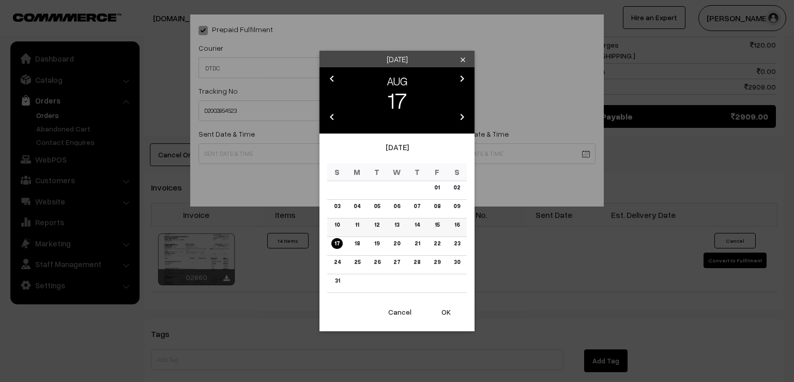
click at [456, 226] on link "16" at bounding box center [456, 224] width 11 height 11
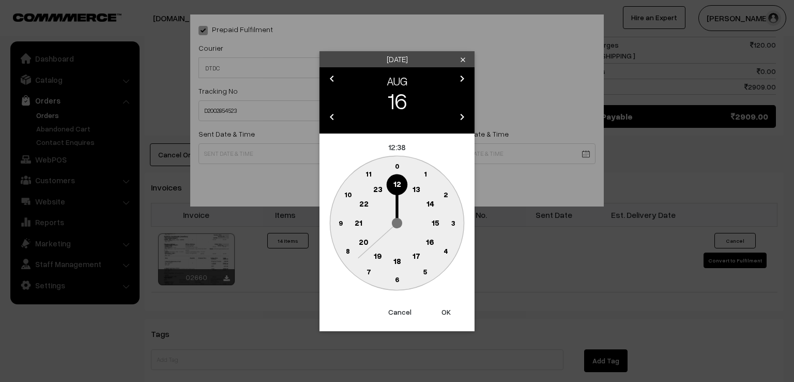
click at [346, 224] on circle at bounding box center [340, 222] width 21 height 21
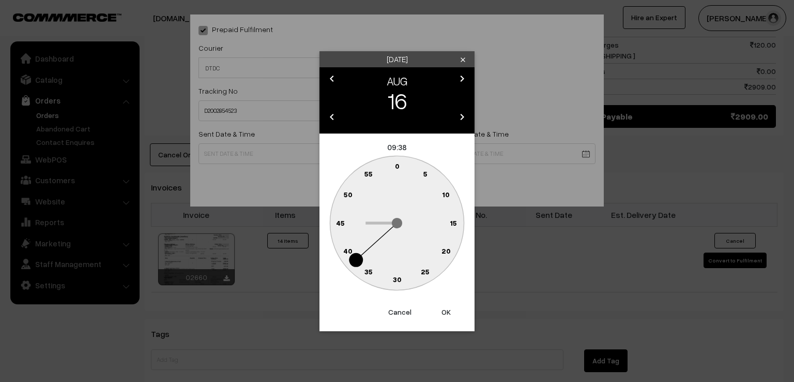
click at [395, 168] on text "0" at bounding box center [397, 165] width 5 height 9
type input "16-08-2025 09:00"
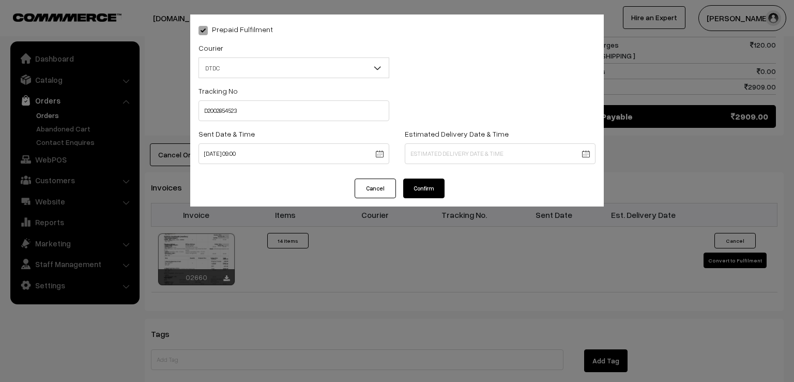
click at [410, 180] on button "Confirm" at bounding box center [423, 188] width 41 height 20
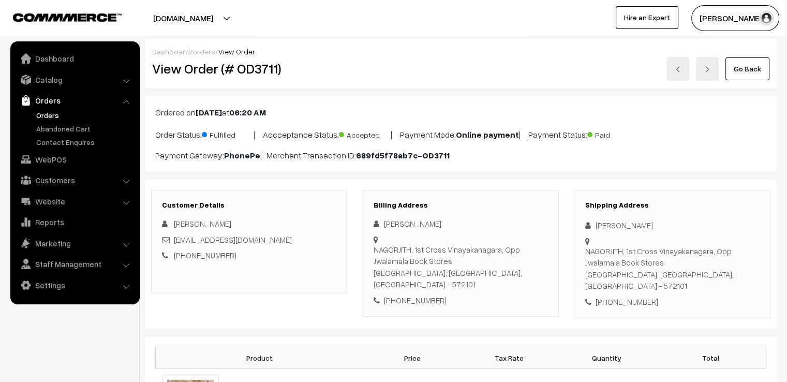
click at [731, 67] on link "Go Back" at bounding box center [747, 68] width 44 height 23
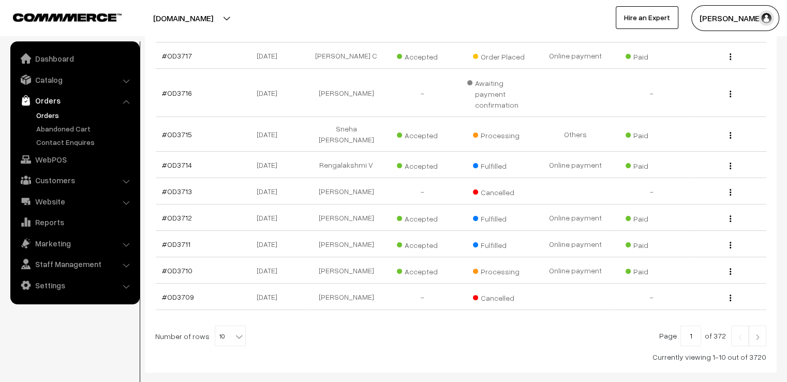
scroll to position [248, 0]
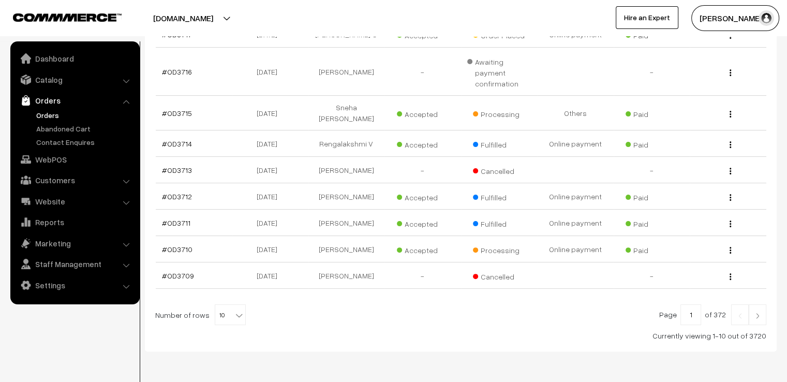
click at [227, 305] on span "10" at bounding box center [230, 315] width 30 height 21
select select "100"
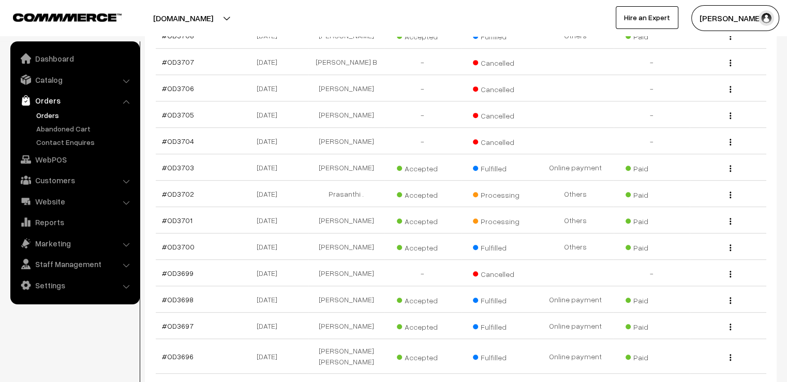
scroll to position [517, 0]
